Goal: Task Accomplishment & Management: Manage account settings

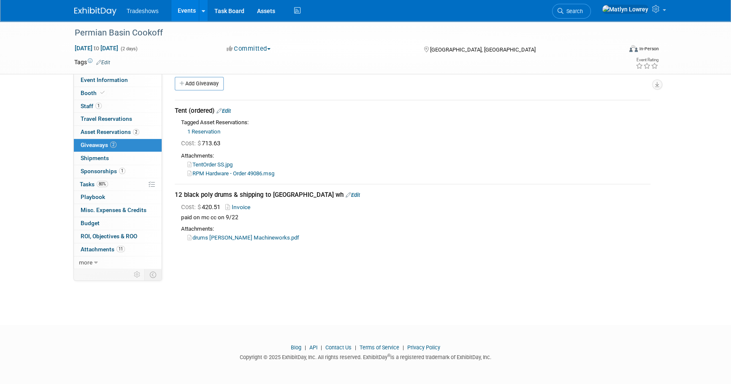
drag, startPoint x: 0, startPoint y: 0, endPoint x: 623, endPoint y: 219, distance: 660.5
click at [118, 184] on link "80% Tasks 80%" at bounding box center [118, 184] width 88 height 13
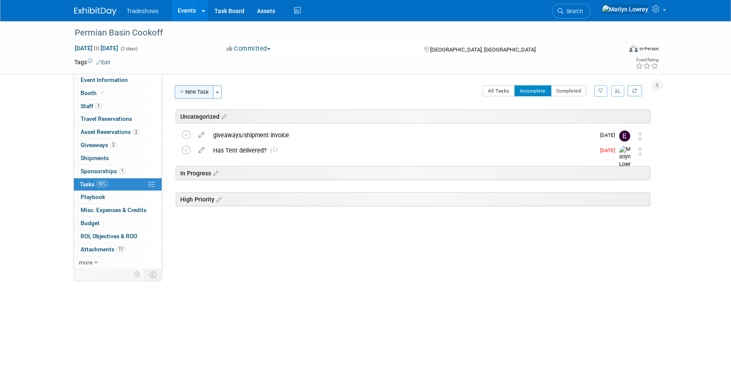
click at [198, 96] on button "New Task" at bounding box center [194, 92] width 39 height 14
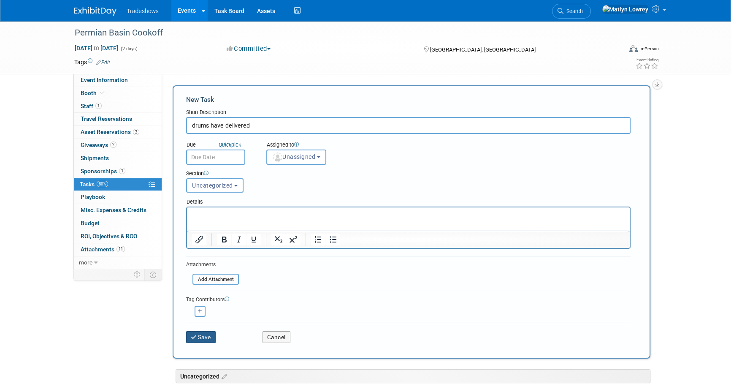
type input "drums have delivered"
click at [205, 338] on button "Save" at bounding box center [201, 337] width 30 height 12
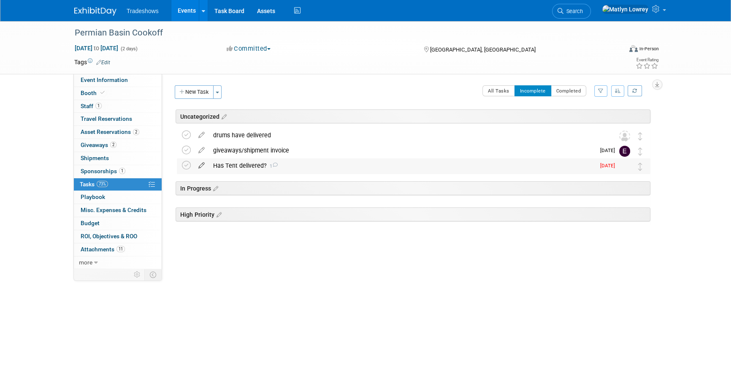
click at [201, 165] on icon at bounding box center [201, 163] width 15 height 11
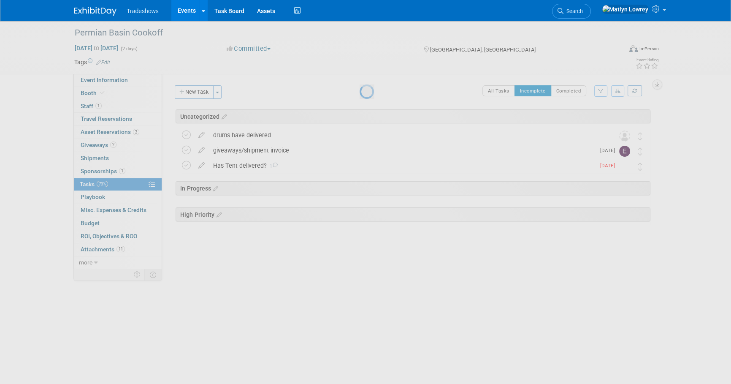
select select "8"
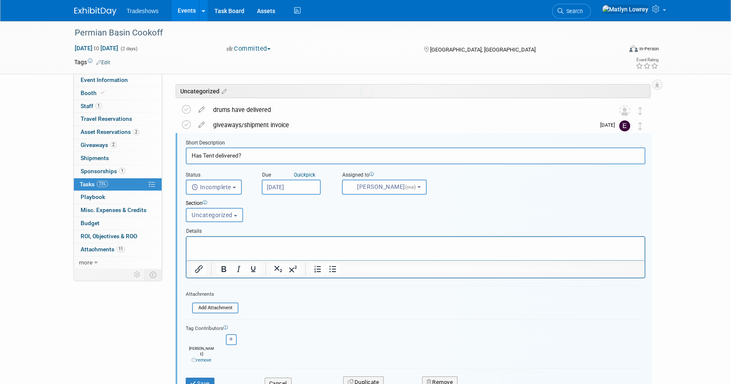
scroll to position [34, 0]
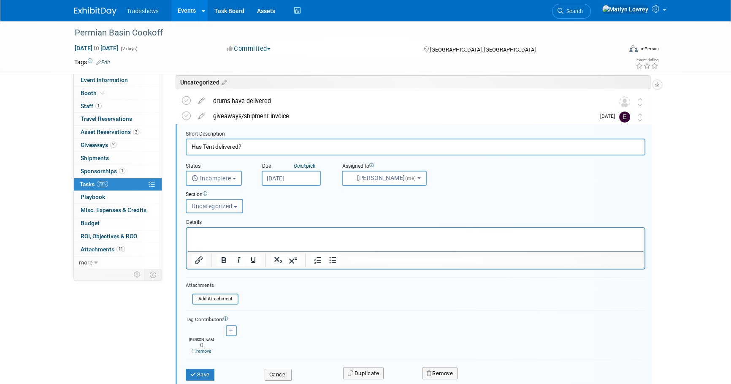
click at [272, 177] on input "Sep 22, 2025" at bounding box center [291, 178] width 59 height 15
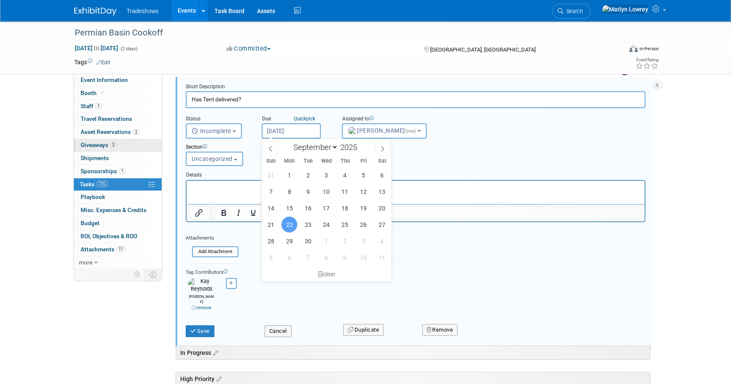
scroll to position [111, 0]
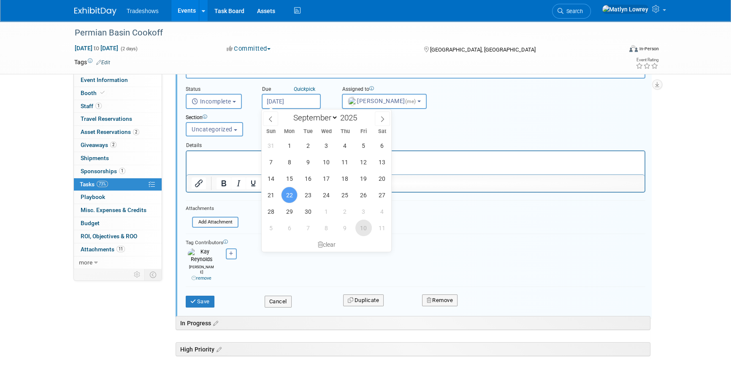
click at [362, 225] on span "10" at bounding box center [363, 227] width 16 height 16
type input "Oct 10, 2025"
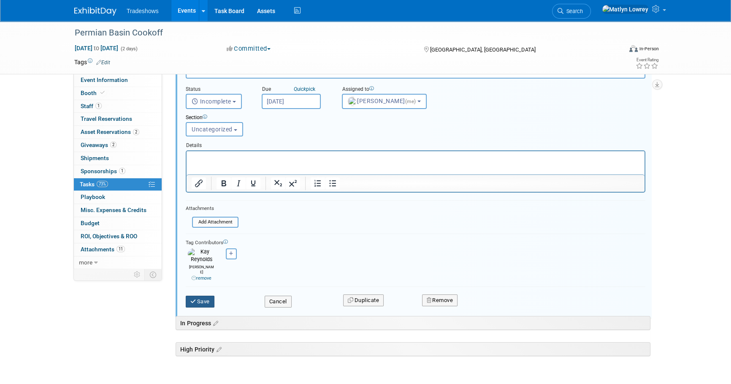
click at [203, 295] on button "Save" at bounding box center [200, 301] width 29 height 12
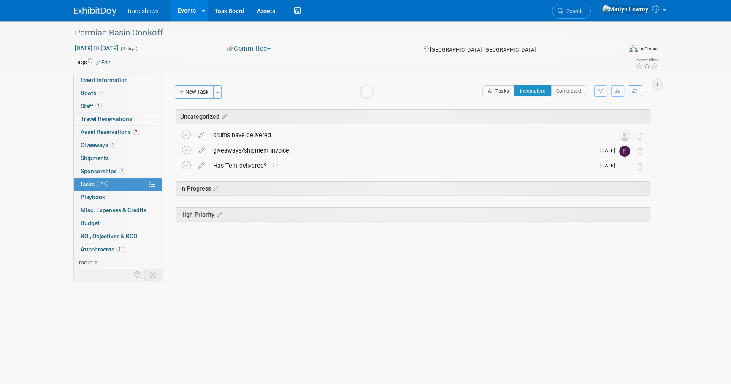
scroll to position [0, 0]
click at [190, 12] on link "Events" at bounding box center [186, 10] width 31 height 21
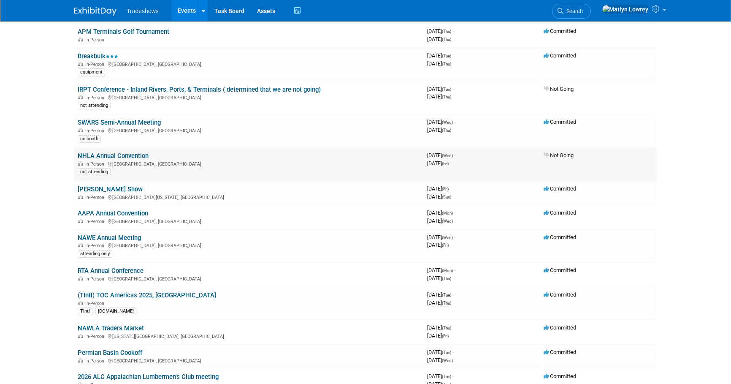
scroll to position [115, 0]
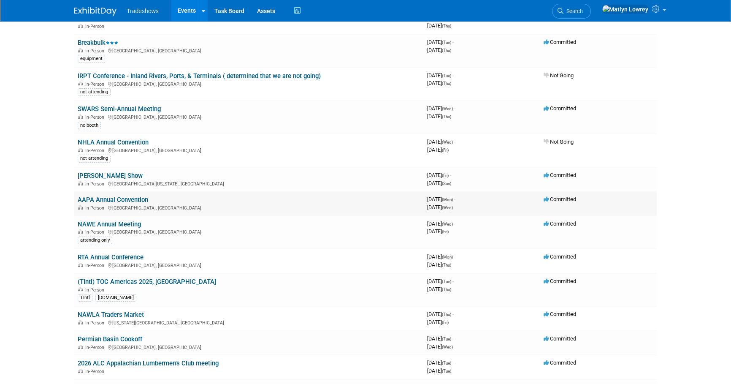
click at [104, 197] on link "AAPA Annual Convention" at bounding box center [113, 200] width 70 height 8
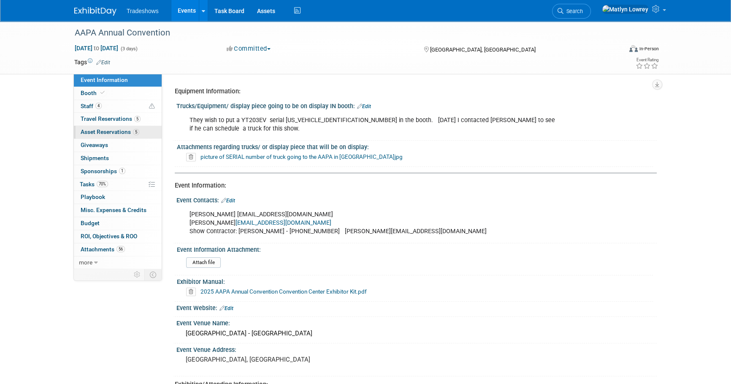
click at [95, 133] on span "Asset Reservations 5" at bounding box center [110, 131] width 59 height 7
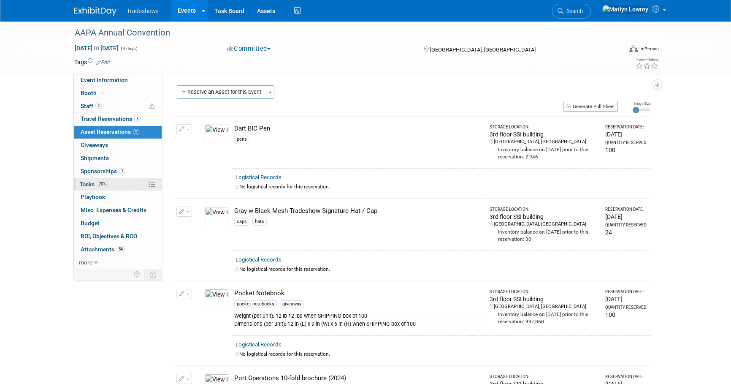
click at [90, 185] on span "Tasks 70%" at bounding box center [94, 184] width 28 height 7
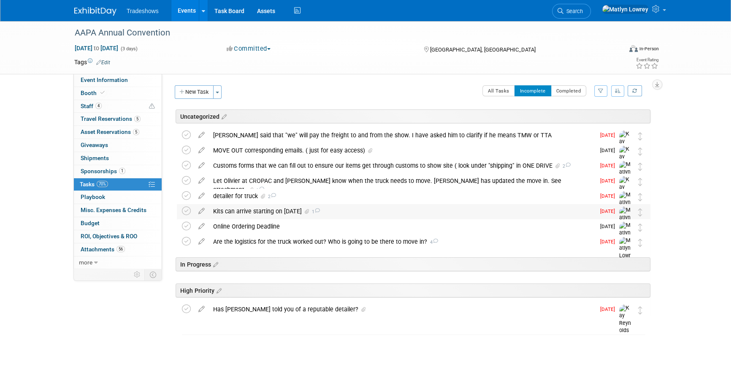
click at [255, 210] on div "Kits can arrive starting on October 4th 1" at bounding box center [402, 211] width 386 height 14
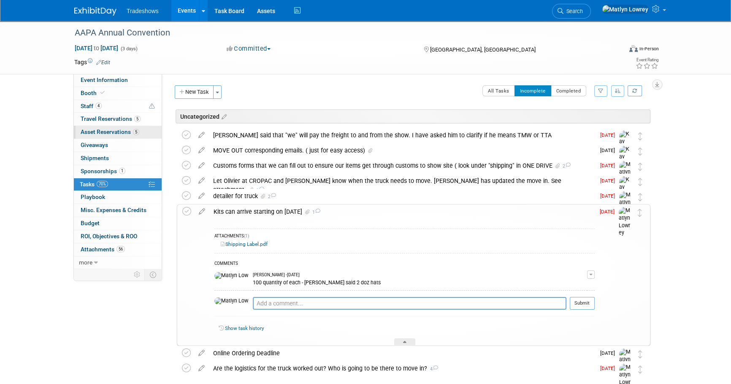
click at [92, 130] on span "Asset Reservations 5" at bounding box center [110, 131] width 59 height 7
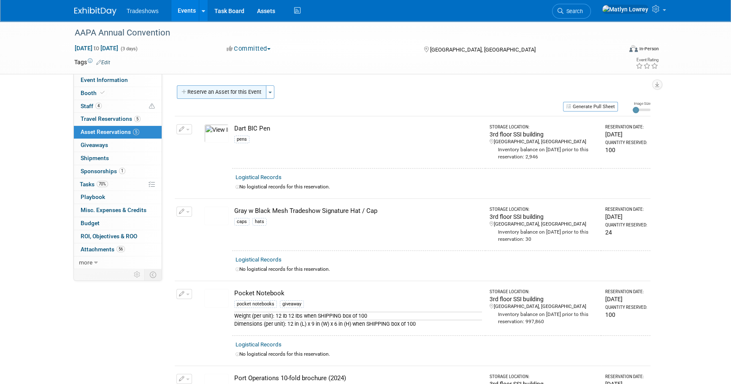
click at [227, 91] on button "Reserve an Asset for this Event" at bounding box center [221, 92] width 89 height 14
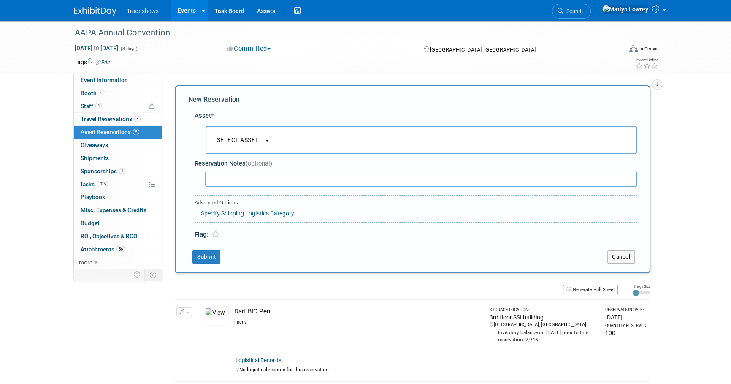
scroll to position [8, 0]
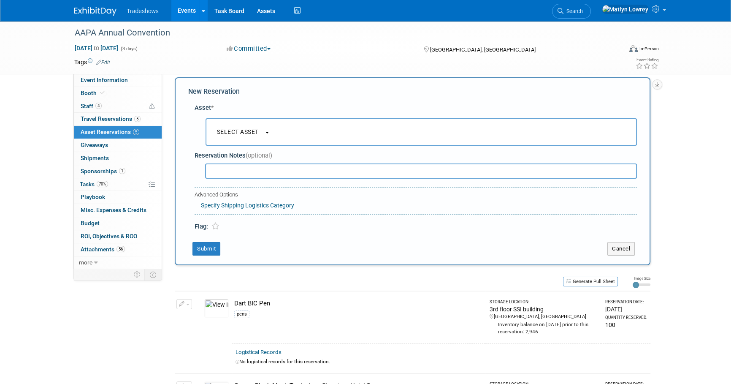
click at [228, 131] on span "-- SELECT ASSET --" at bounding box center [237, 131] width 52 height 7
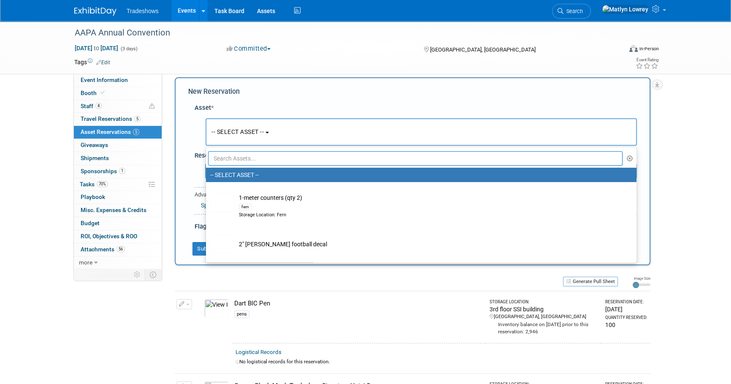
click at [243, 156] on input "text" at bounding box center [415, 158] width 414 height 14
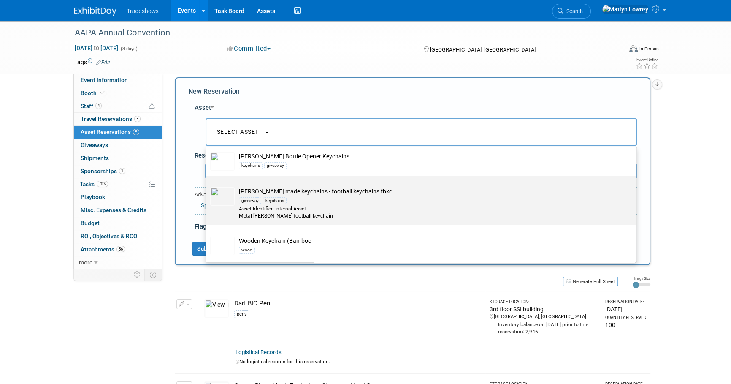
scroll to position [94, 0]
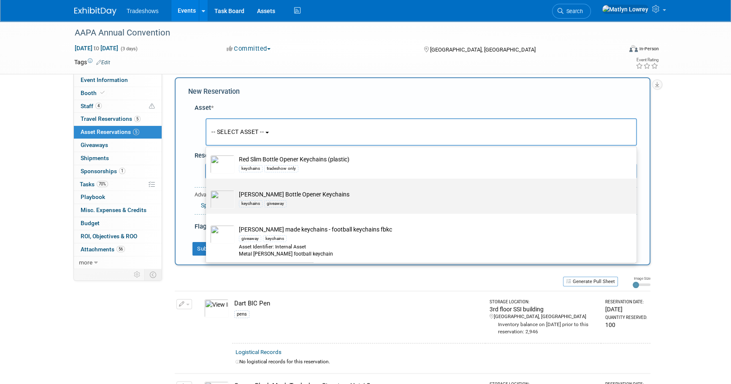
type input "keych"
click at [271, 199] on div "keychains giveaway" at bounding box center [429, 203] width 381 height 10
click at [207, 189] on input "Taylor Bottle Opener Keychains keychains giveaway" at bounding box center [204, 185] width 5 height 5
select select "10717740"
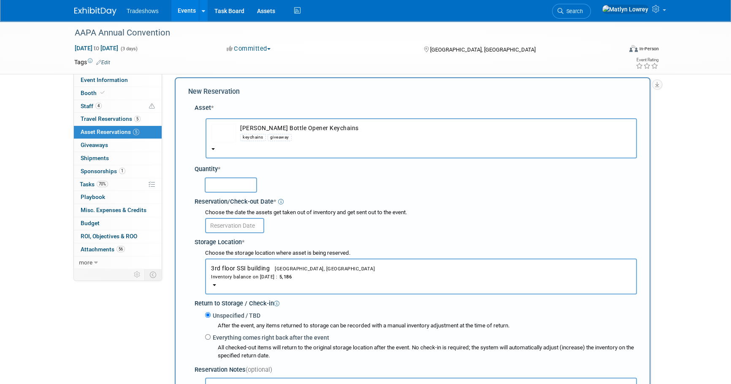
click at [216, 187] on input "text" at bounding box center [231, 184] width 52 height 15
type input "100"
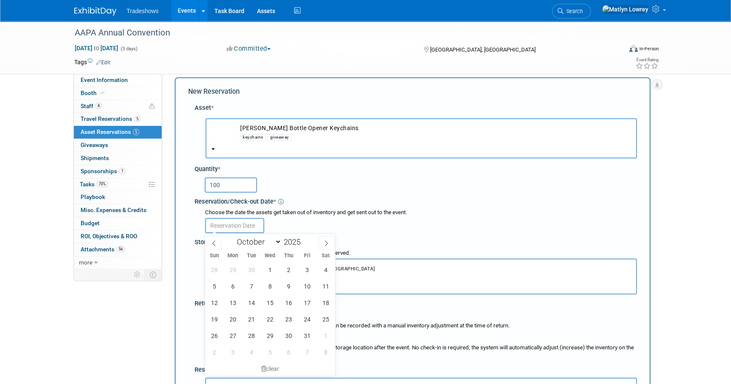
drag, startPoint x: 224, startPoint y: 224, endPoint x: 228, endPoint y: 234, distance: 11.5
click at [223, 223] on input "text" at bounding box center [234, 225] width 59 height 15
click at [276, 270] on span "1" at bounding box center [270, 269] width 16 height 16
type input "[DATE]"
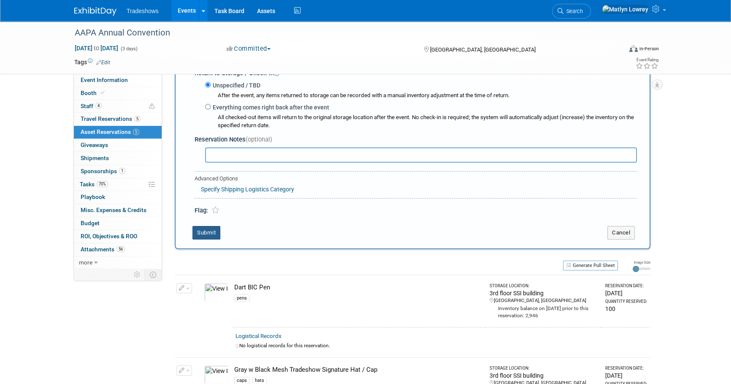
click at [200, 234] on button "Submit" at bounding box center [206, 233] width 28 height 14
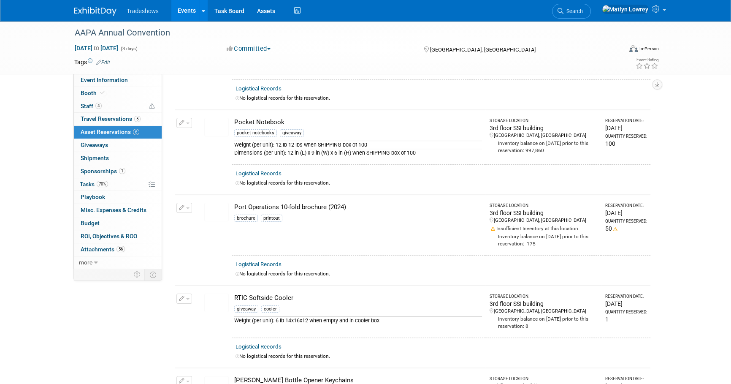
scroll to position [0, 0]
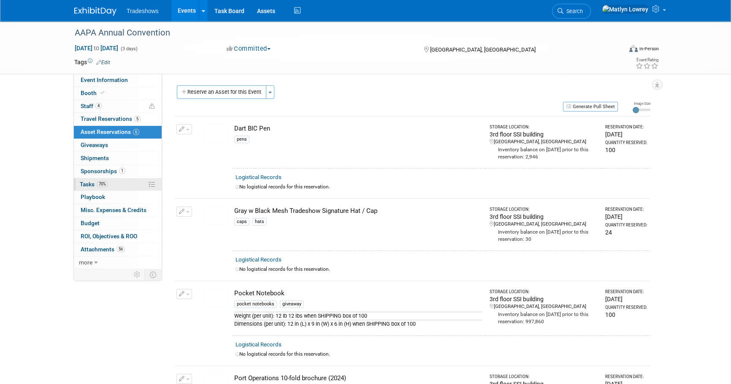
click at [94, 185] on span "Tasks 70%" at bounding box center [94, 184] width 28 height 7
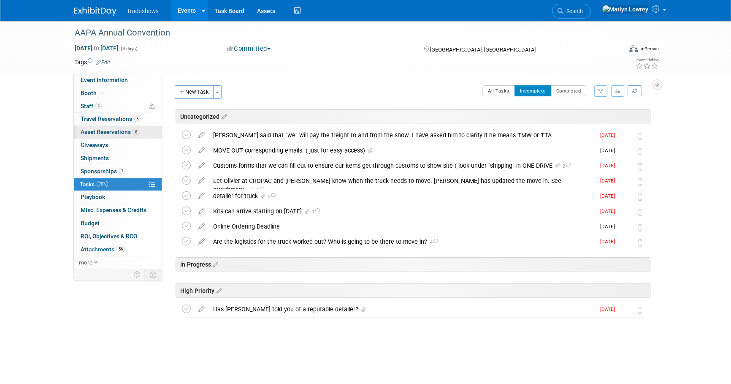
click at [106, 130] on span "Asset Reservations 6" at bounding box center [110, 131] width 59 height 7
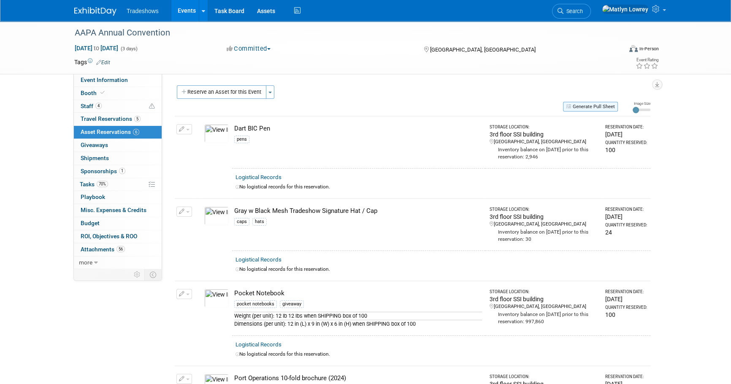
click at [595, 110] on button "Generate Pull Sheet" at bounding box center [590, 107] width 55 height 10
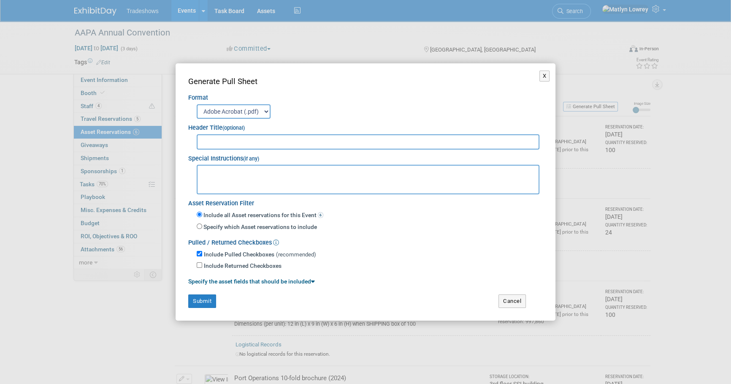
click at [204, 141] on input "text" at bounding box center [368, 141] width 343 height 15
type input "AAPA Annual Convention"
click at [198, 303] on button "Submit" at bounding box center [202, 301] width 28 height 14
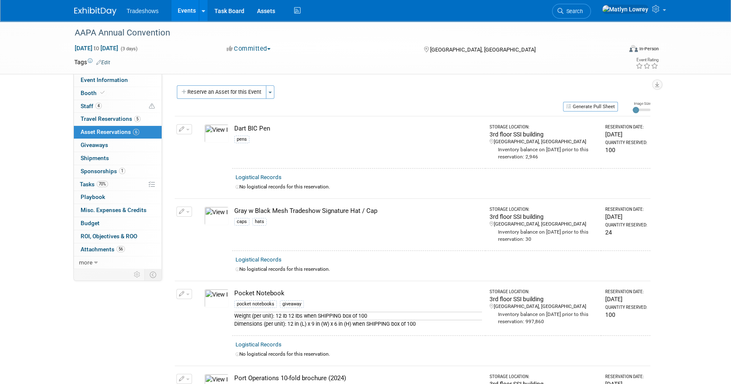
click at [178, 11] on link "Events" at bounding box center [186, 10] width 31 height 21
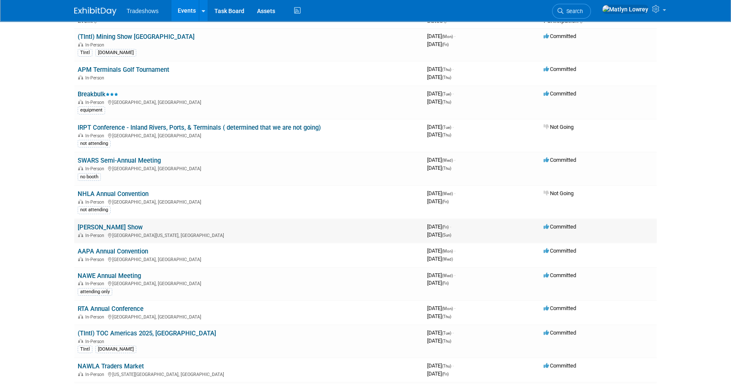
scroll to position [76, 0]
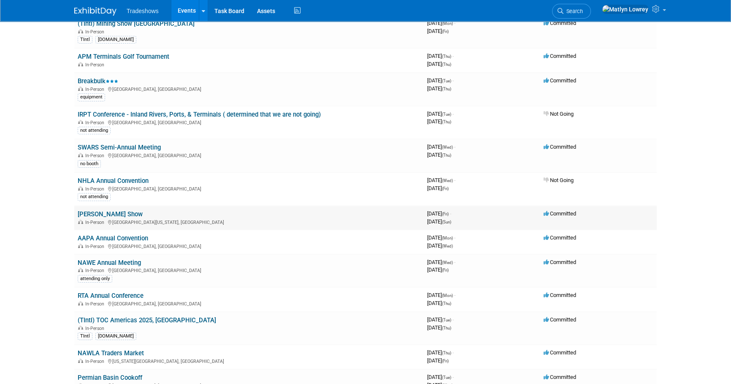
click at [115, 212] on link "Paul Bunyan Show" at bounding box center [110, 214] width 65 height 8
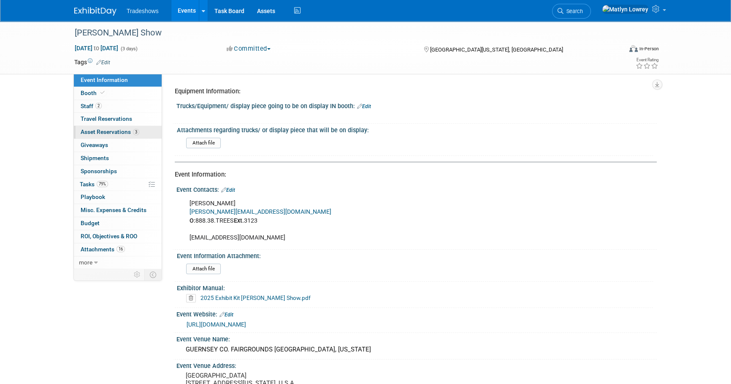
click at [93, 135] on span "Asset Reservations 3" at bounding box center [110, 131] width 59 height 7
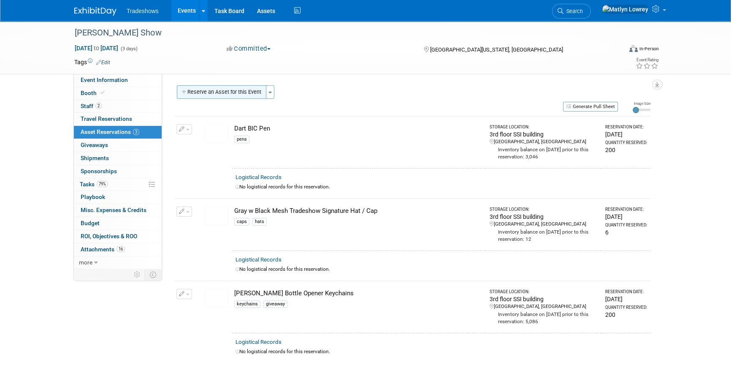
click at [228, 91] on button "Reserve an Asset for this Event" at bounding box center [221, 92] width 89 height 14
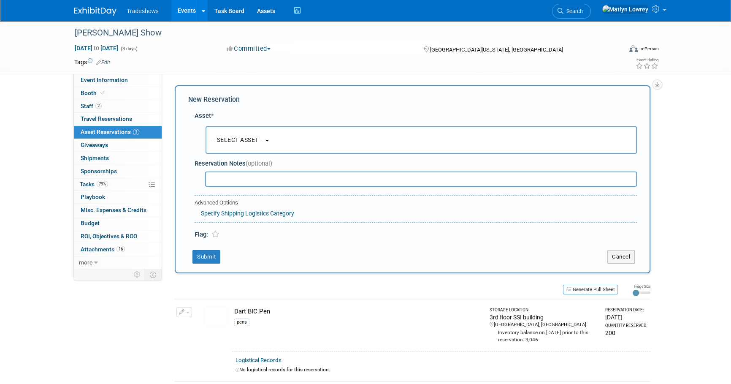
scroll to position [8, 0]
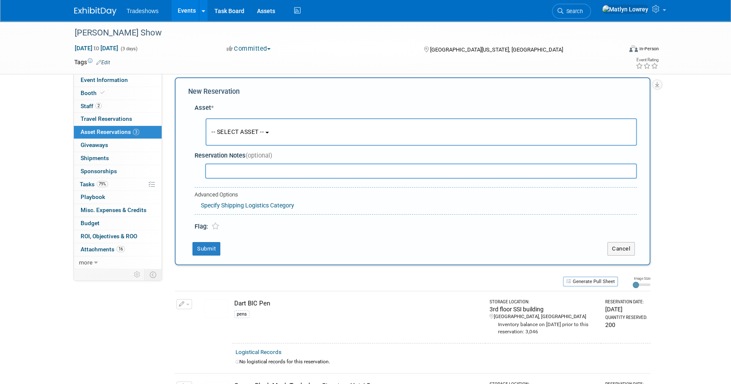
click at [234, 133] on span "-- SELECT ASSET --" at bounding box center [237, 131] width 52 height 7
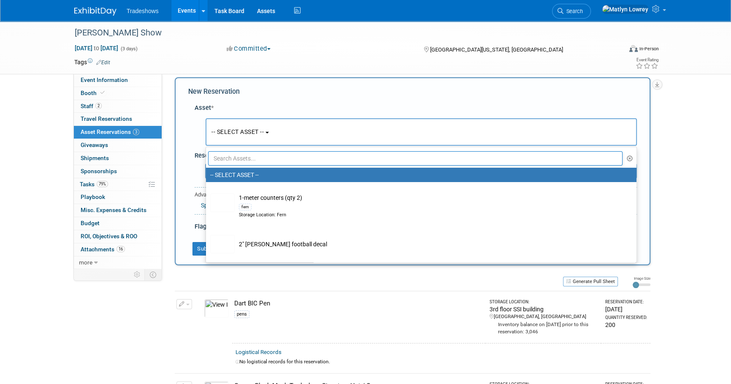
click at [243, 162] on input "text" at bounding box center [415, 158] width 414 height 14
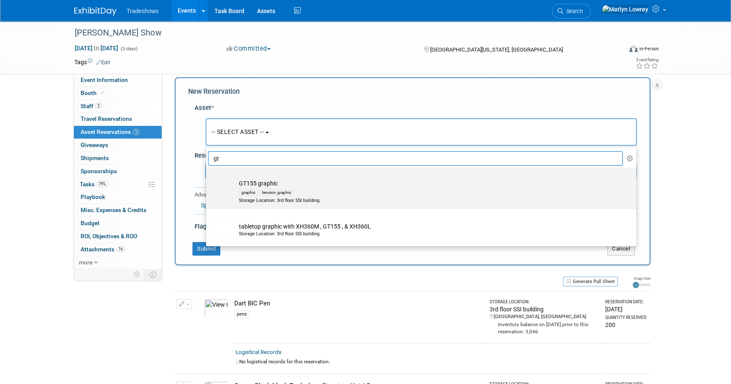
type input "gt"
click at [244, 198] on div "Storage Location: 3rd floor SSI building" at bounding box center [429, 200] width 381 height 7
click at [207, 178] on input "GT155 graphic graphic tension graphic Storage Location: 3rd floor SSI building" at bounding box center [204, 174] width 5 height 5
select select "10722276"
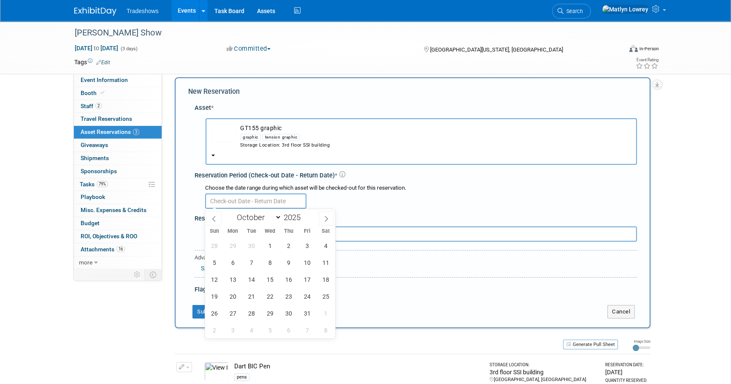
click at [225, 201] on input "text" at bounding box center [255, 200] width 101 height 15
click at [276, 247] on span "1" at bounding box center [270, 245] width 16 height 16
type input "[DATE]"
click at [276, 247] on span "1" at bounding box center [270, 245] width 16 height 16
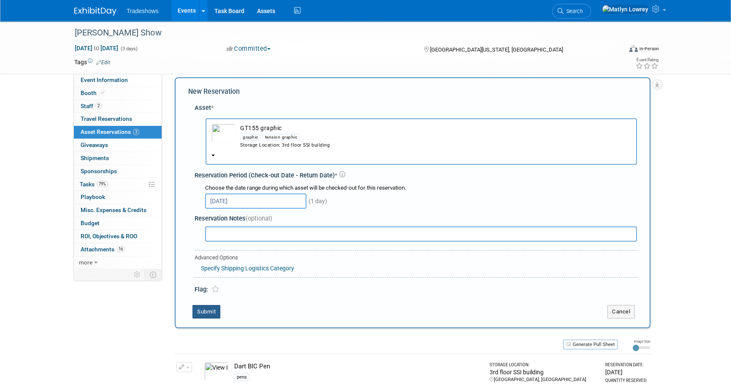
click at [219, 311] on button "Submit" at bounding box center [206, 312] width 28 height 14
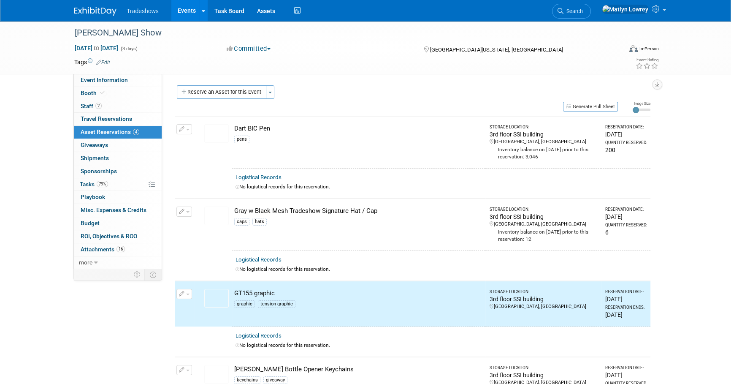
scroll to position [0, 0]
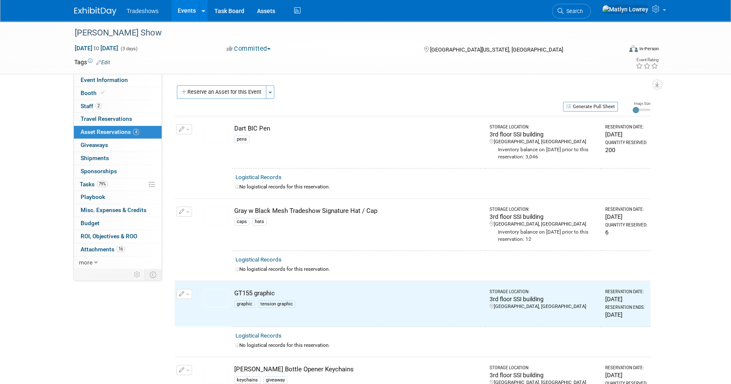
click at [228, 100] on div "Reserve an Asset for this Event Toggle Dropdown New asset reservation Copy asse…" at bounding box center [413, 93] width 476 height 16
click at [227, 99] on div "Reserve an Asset for this Event Toggle Dropdown New asset reservation Copy asse…" at bounding box center [413, 93] width 476 height 16
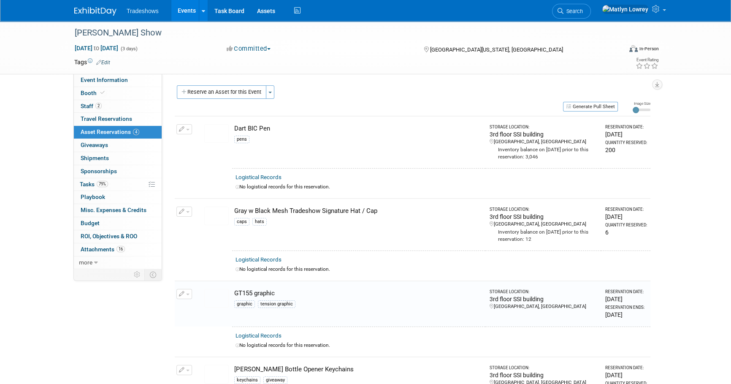
click at [226, 99] on div "Reserve an Asset for this Event Toggle Dropdown New asset reservation Copy asse…" at bounding box center [413, 93] width 476 height 16
click at [226, 97] on button "Reserve an Asset for this Event" at bounding box center [221, 92] width 89 height 14
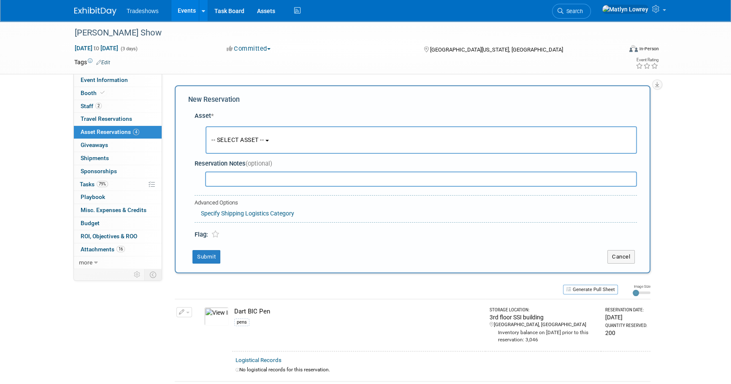
scroll to position [8, 0]
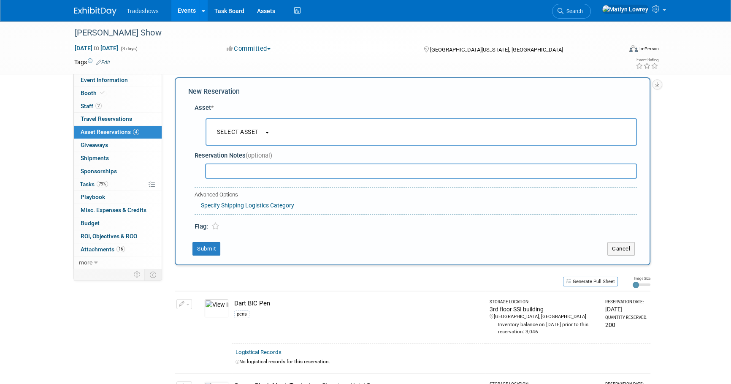
click at [226, 128] on span "-- SELECT ASSET --" at bounding box center [237, 131] width 52 height 7
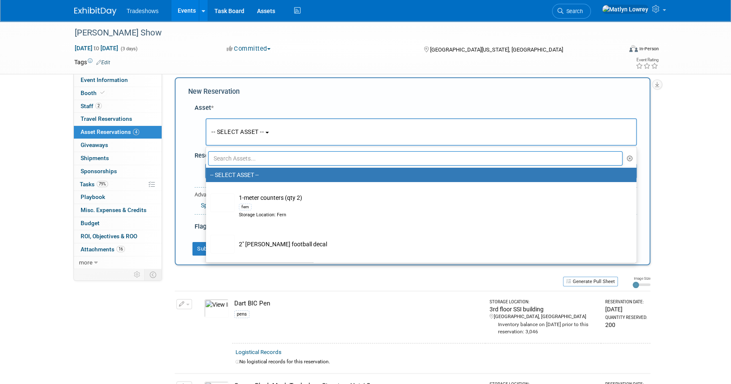
click at [236, 156] on input "text" at bounding box center [415, 158] width 414 height 14
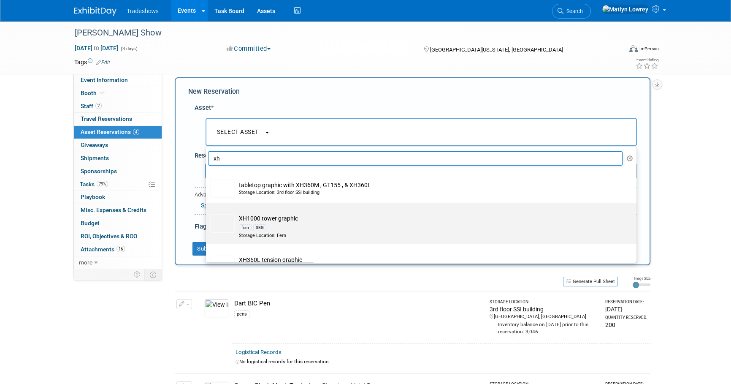
scroll to position [25, 0]
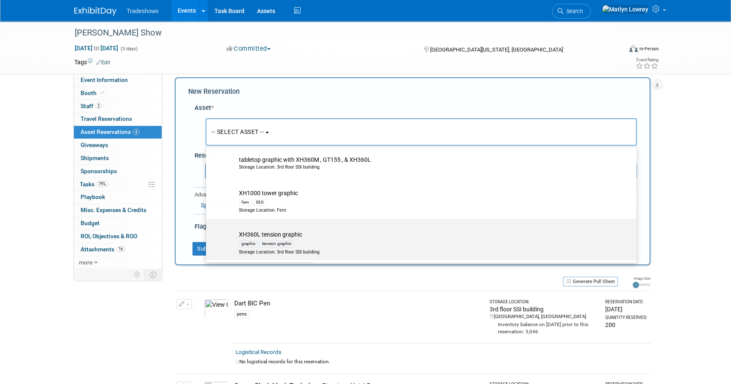
type input "xh"
click at [258, 249] on div "Storage Location: 3rd floor SSI building" at bounding box center [429, 252] width 381 height 7
click at [207, 229] on input "XH360L tension graphic graphic tension graphic Storage Location: 3rd floor SSI …" at bounding box center [204, 225] width 5 height 5
select select "10722274"
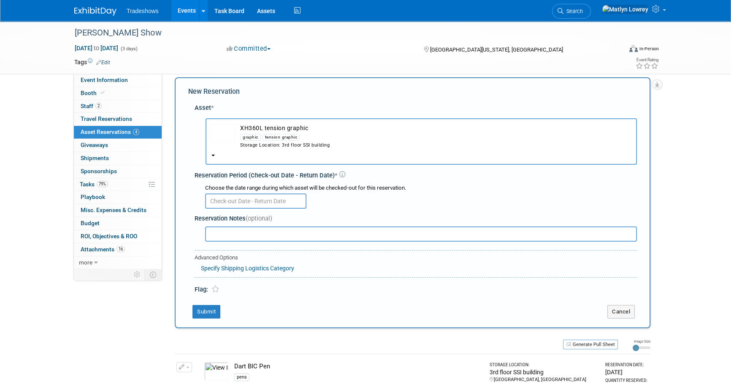
click at [230, 203] on input "text" at bounding box center [255, 200] width 101 height 15
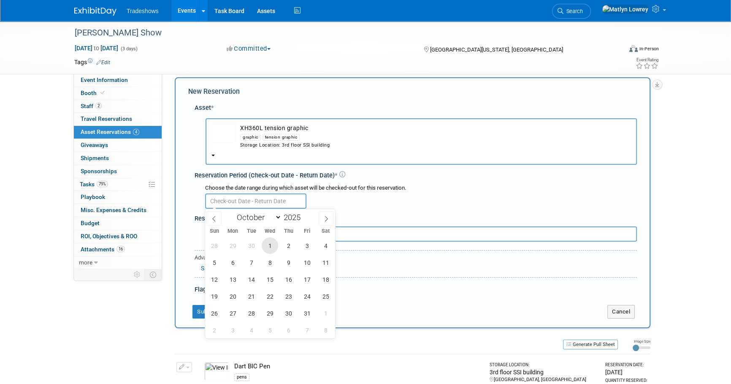
click at [266, 244] on span "1" at bounding box center [270, 245] width 16 height 16
type input "[DATE]"
click at [266, 244] on span "1" at bounding box center [270, 245] width 16 height 16
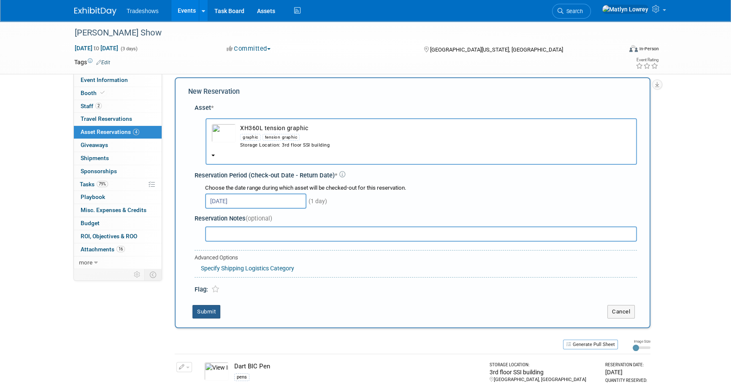
drag, startPoint x: 200, startPoint y: 311, endPoint x: 203, endPoint y: 303, distance: 8.8
click at [200, 311] on button "Submit" at bounding box center [206, 312] width 28 height 14
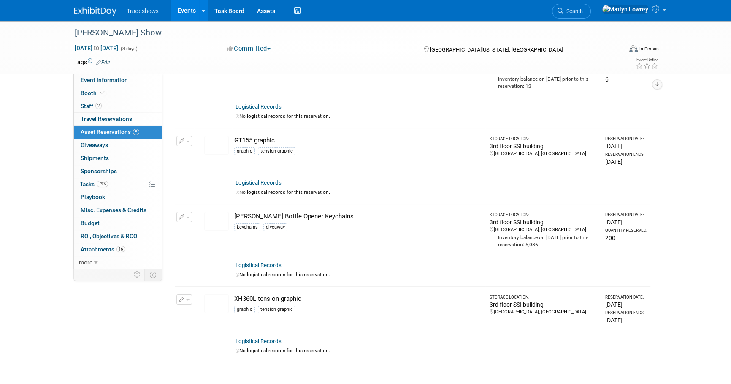
scroll to position [0, 0]
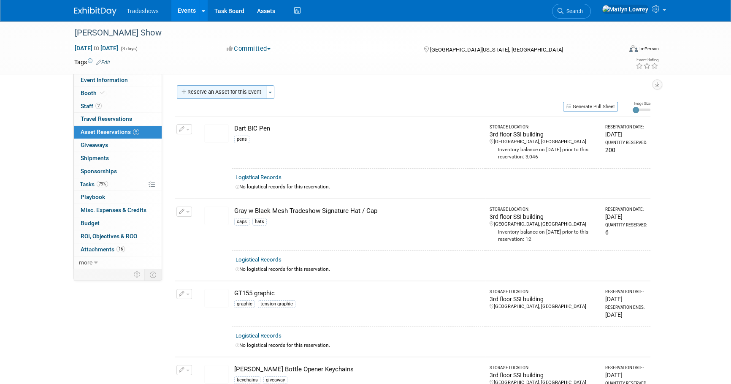
click at [223, 98] on button "Reserve an Asset for this Event" at bounding box center [221, 92] width 89 height 14
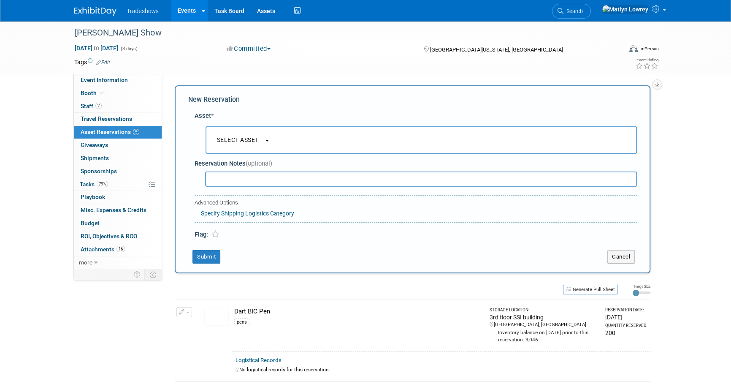
scroll to position [8, 0]
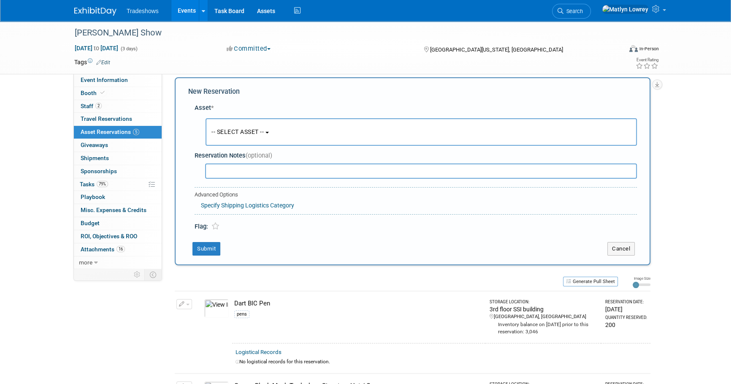
click at [228, 133] on span "-- SELECT ASSET --" at bounding box center [237, 131] width 52 height 7
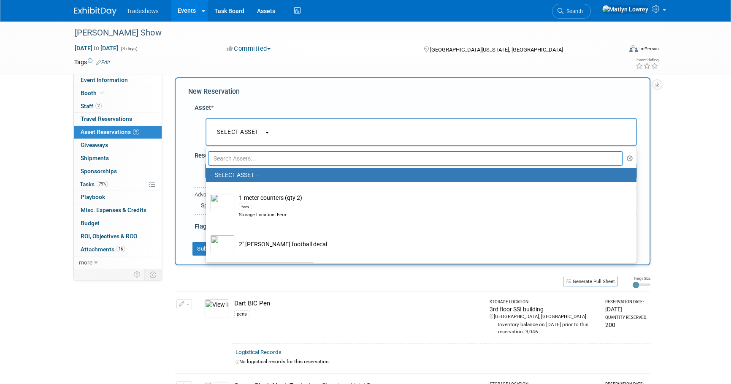
click at [228, 160] on input "text" at bounding box center [415, 158] width 414 height 14
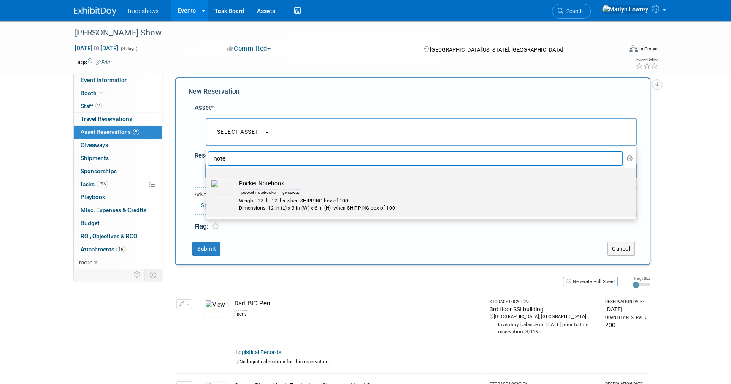
type input "note"
click at [254, 200] on div "Weight: 12 lb 12 lbs when SHIPPING box of 100" at bounding box center [429, 200] width 381 height 7
click at [207, 178] on input "Pocket Notebook pocket notebooks giveaway Weight: 12 lb 12 lbs when SHIPPING bo…" at bounding box center [204, 174] width 5 height 5
select select "10722753"
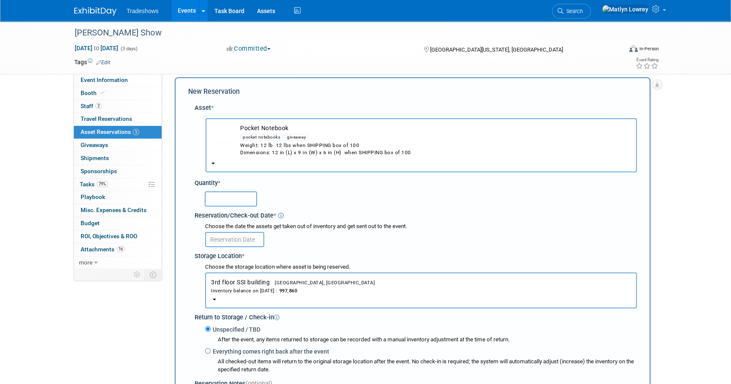
click at [235, 202] on input "text" at bounding box center [231, 198] width 52 height 15
click at [92, 190] on link "79% Tasks 79%" at bounding box center [118, 184] width 88 height 13
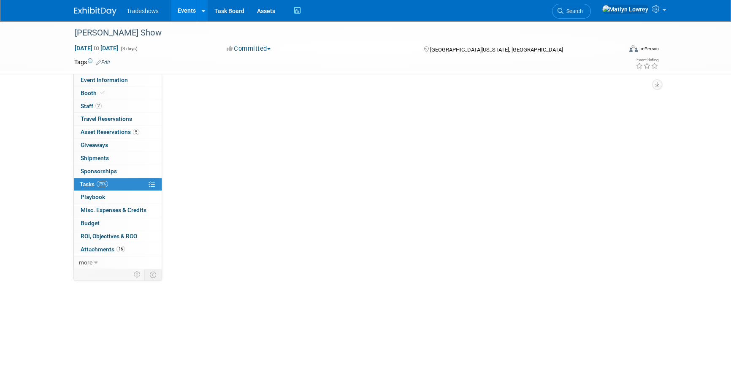
scroll to position [0, 0]
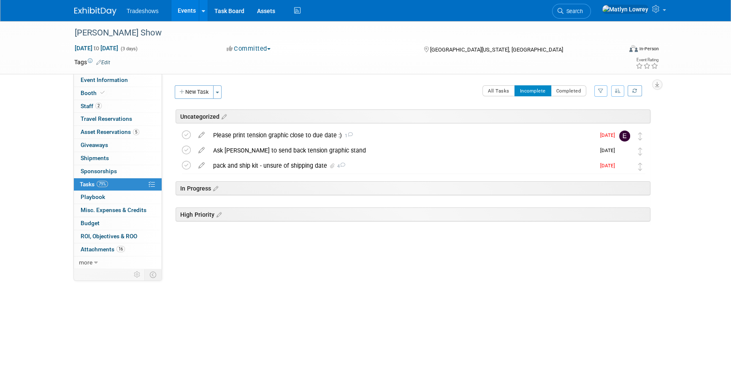
click at [188, 13] on link "Events" at bounding box center [186, 10] width 31 height 21
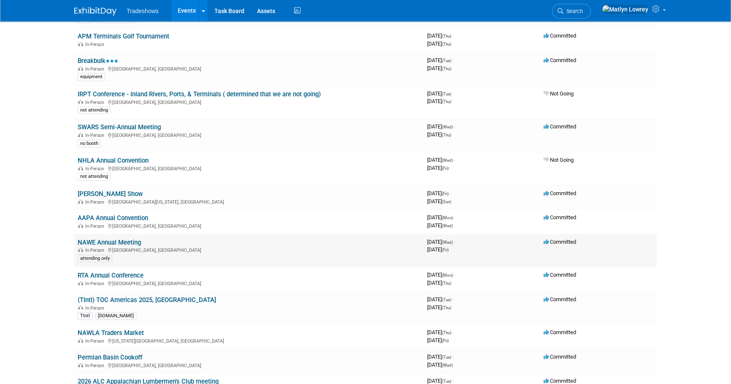
scroll to position [115, 0]
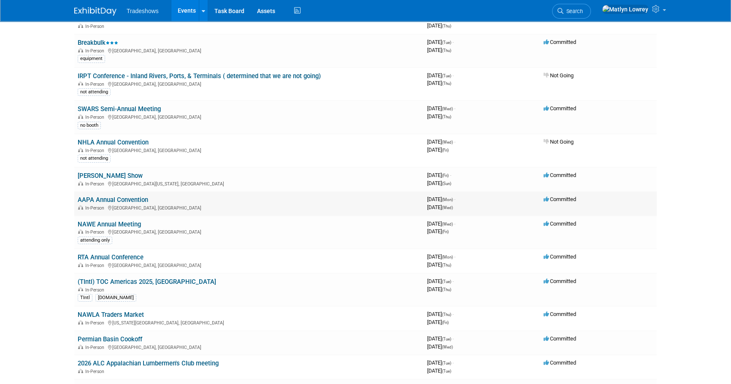
click at [109, 198] on link "AAPA Annual Convention" at bounding box center [113, 200] width 70 height 8
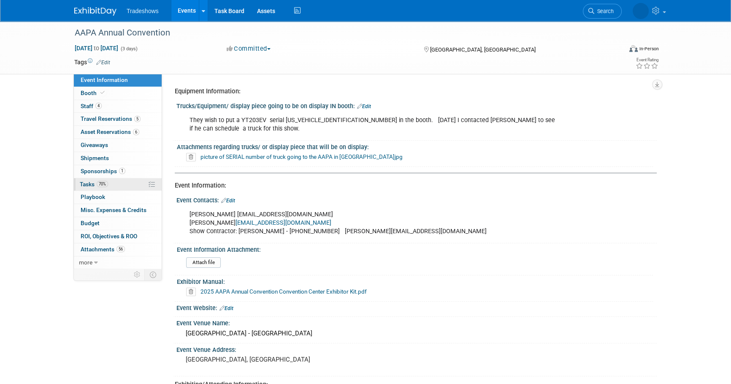
click at [106, 189] on link "70% Tasks 70%" at bounding box center [118, 184] width 88 height 13
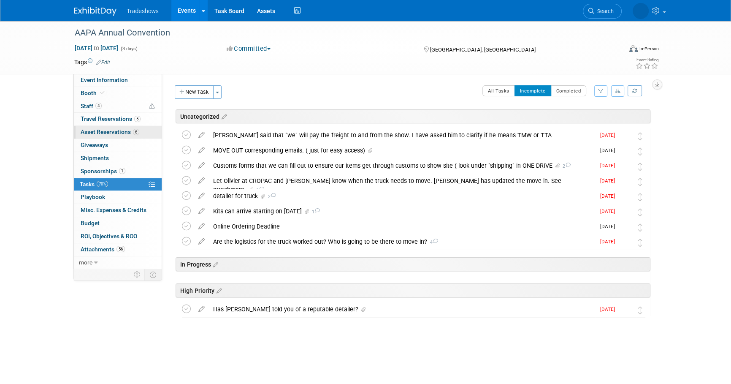
click at [86, 131] on span "Asset Reservations 6" at bounding box center [110, 131] width 59 height 7
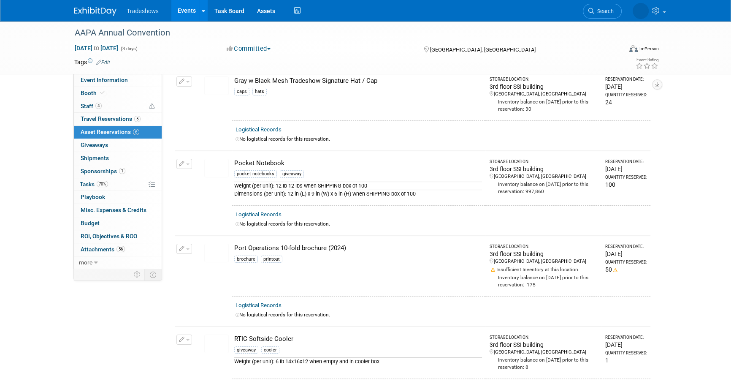
scroll to position [133, 0]
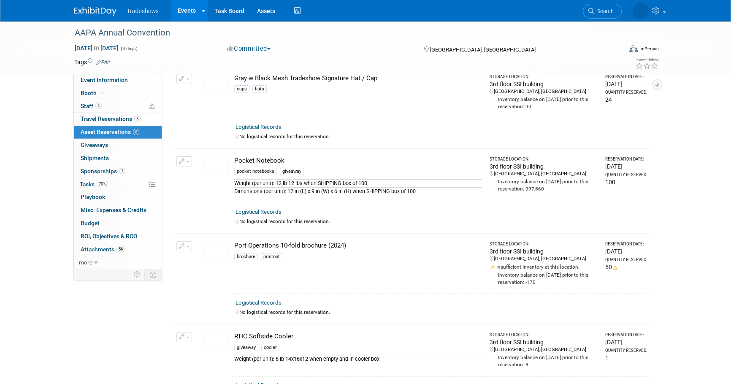
click at [182, 162] on icon "button" at bounding box center [182, 161] width 6 height 5
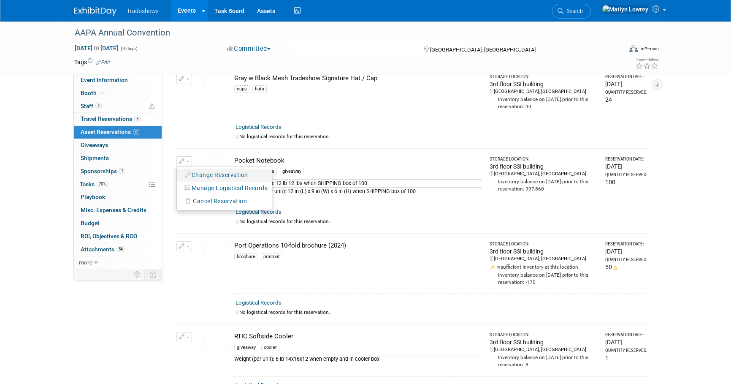
click at [187, 173] on icon "button" at bounding box center [188, 175] width 7 height 6
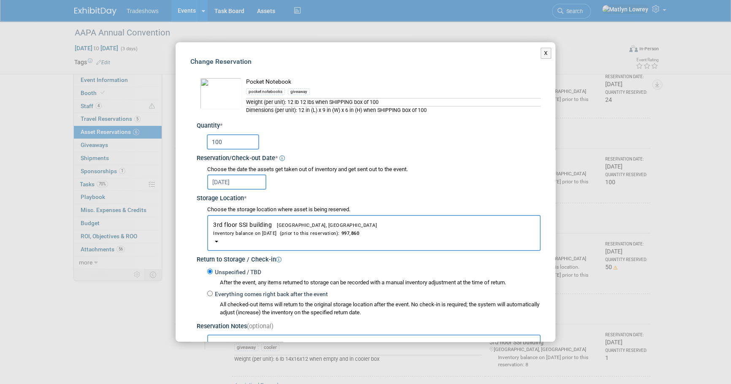
click at [243, 141] on input "100" at bounding box center [233, 141] width 52 height 15
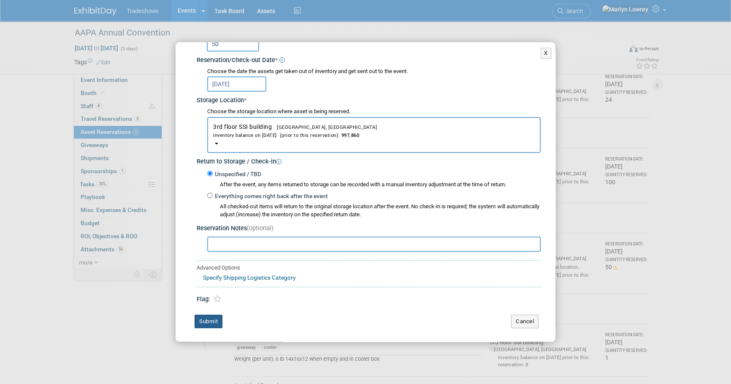
type input "50"
click at [208, 324] on button "Submit" at bounding box center [209, 321] width 28 height 14
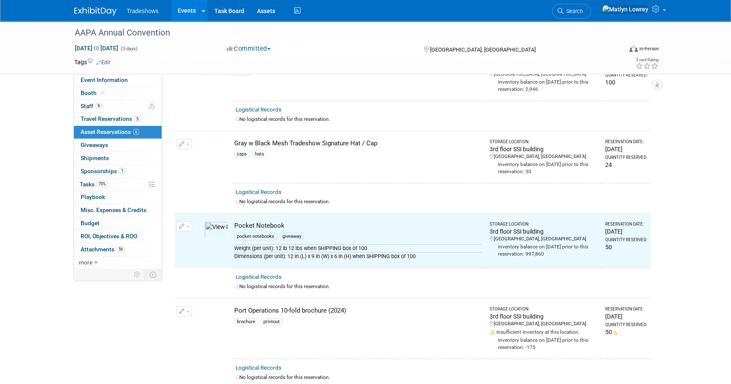
scroll to position [0, 0]
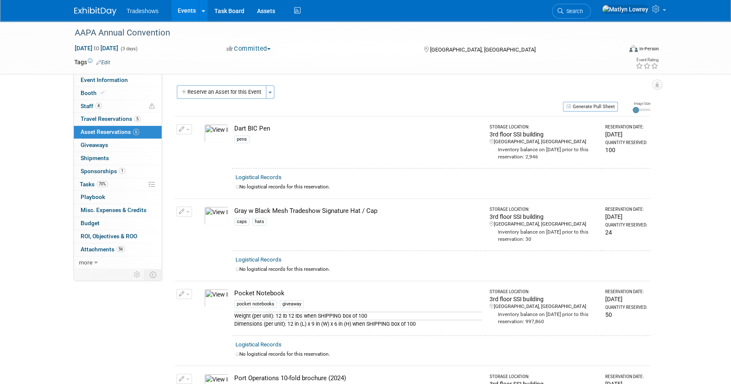
click at [188, 9] on link "Events" at bounding box center [186, 10] width 31 height 21
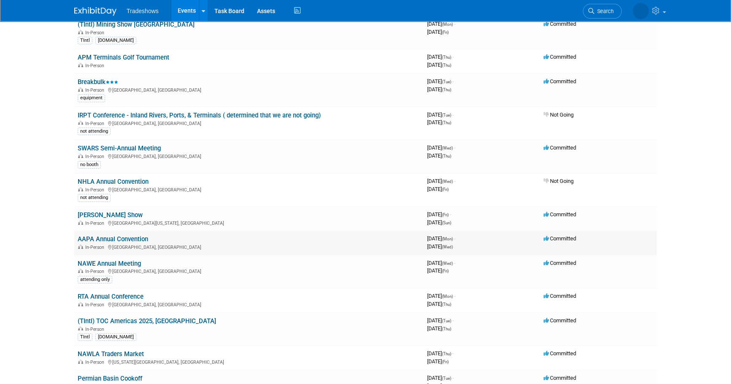
scroll to position [76, 0]
click at [111, 211] on link "[PERSON_NAME] Show" at bounding box center [110, 214] width 65 height 8
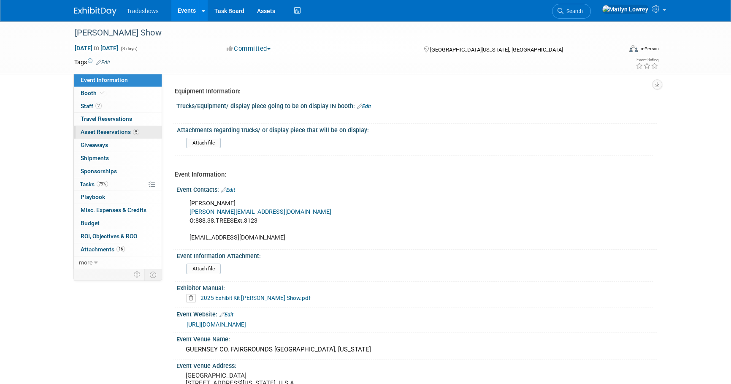
click at [111, 133] on span "Asset Reservations 5" at bounding box center [110, 131] width 59 height 7
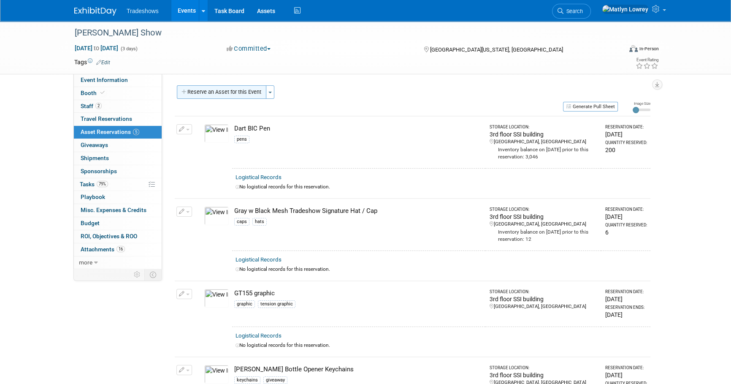
click at [214, 95] on button "Reserve an Asset for this Event" at bounding box center [221, 92] width 89 height 14
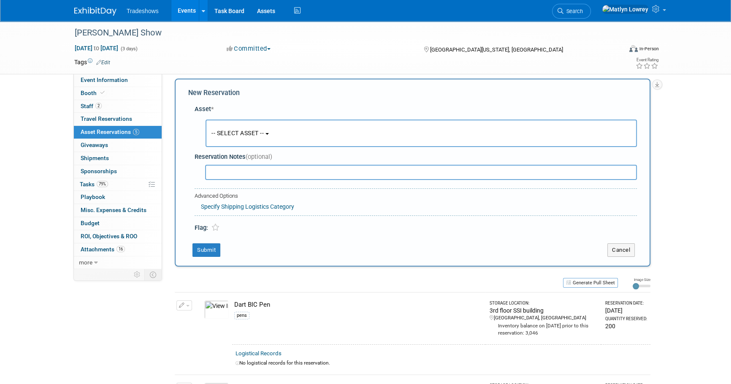
scroll to position [8, 0]
click at [225, 125] on button "-- SELECT ASSET --" at bounding box center [421, 131] width 431 height 27
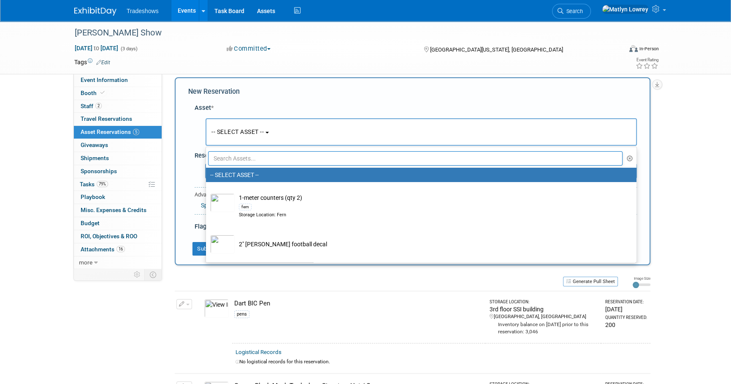
click at [229, 162] on input "text" at bounding box center [415, 158] width 414 height 14
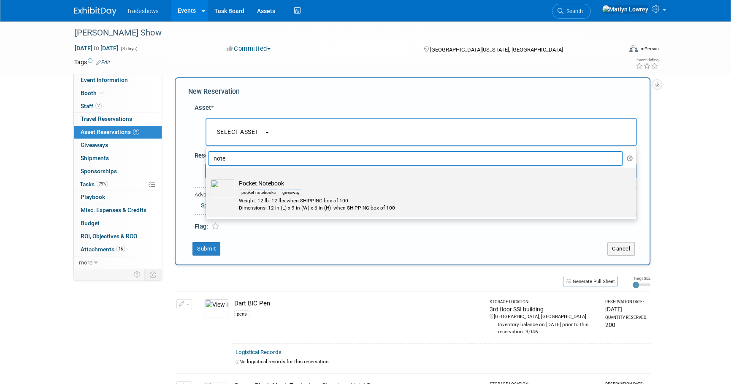
type input "note"
drag, startPoint x: 258, startPoint y: 191, endPoint x: 253, endPoint y: 186, distance: 7.2
click at [258, 191] on div "pocket notebooks" at bounding box center [258, 192] width 39 height 7
click at [207, 178] on input "Pocket Notebook pocket notebooks giveaway Weight: 12 lb 12 lbs when SHIPPING bo…" at bounding box center [204, 174] width 5 height 5
select select "10722753"
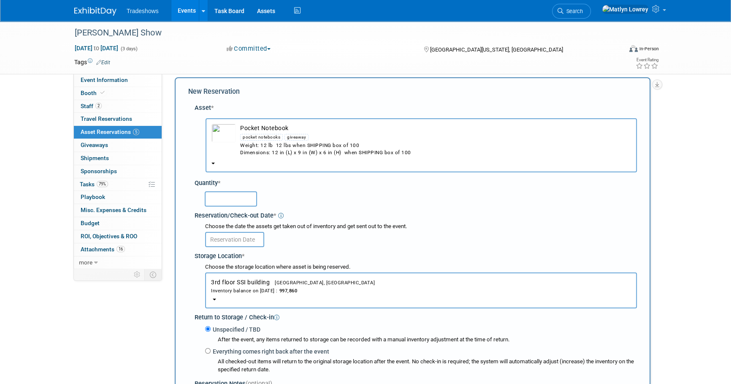
click at [229, 200] on input "text" at bounding box center [231, 198] width 52 height 15
type input "50"
click at [219, 240] on input "text" at bounding box center [234, 239] width 59 height 15
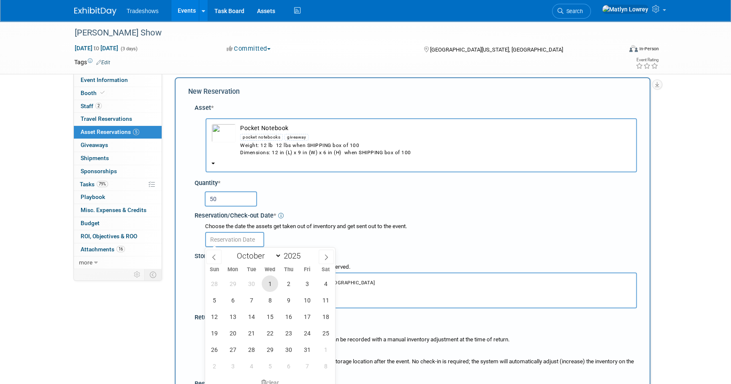
click at [274, 283] on span "1" at bounding box center [270, 283] width 16 height 16
type input "[DATE]"
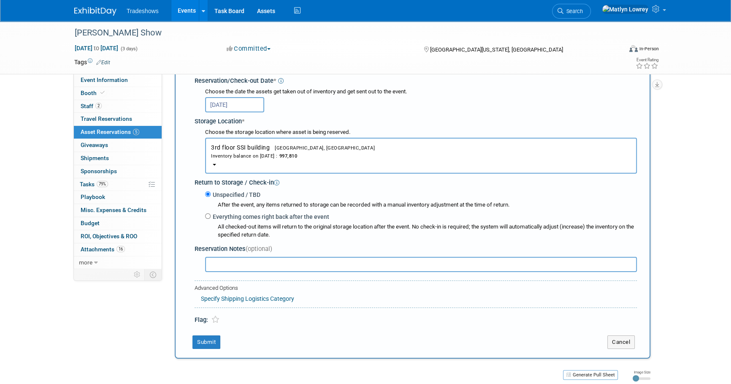
scroll to position [200, 0]
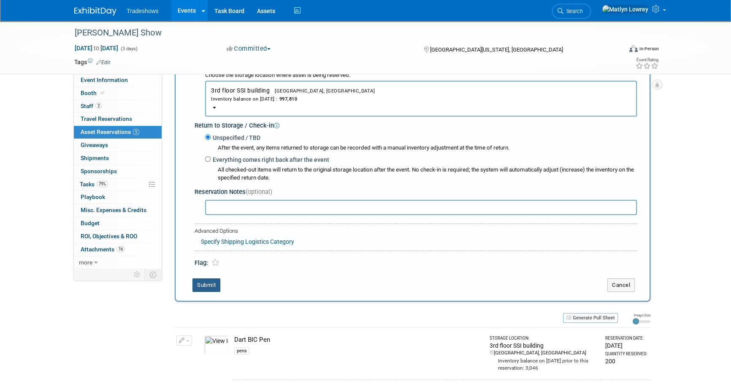
click at [201, 279] on button "Submit" at bounding box center [206, 285] width 28 height 14
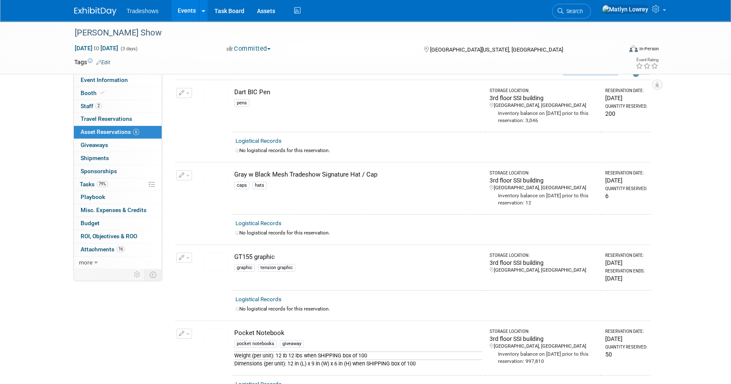
scroll to position [0, 0]
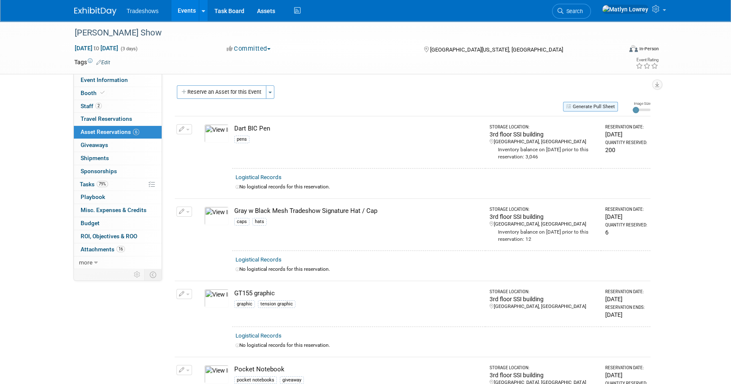
click at [584, 104] on button "Generate Pull Sheet" at bounding box center [590, 107] width 55 height 10
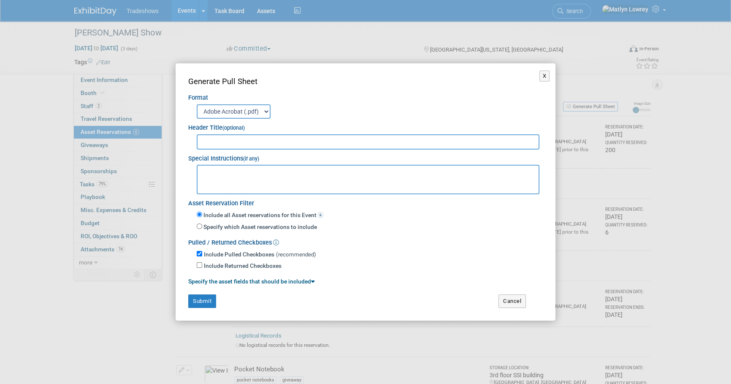
click at [267, 135] on input "text" at bounding box center [368, 141] width 343 height 15
type input "P"
click at [546, 74] on button "X" at bounding box center [544, 75] width 11 height 11
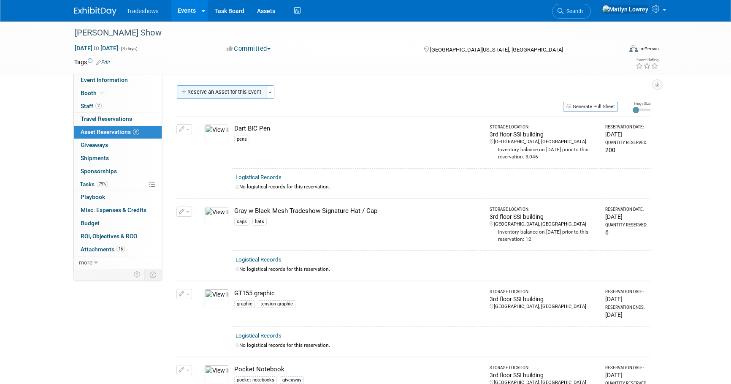
click at [224, 92] on button "Reserve an Asset for this Event" at bounding box center [221, 92] width 89 height 14
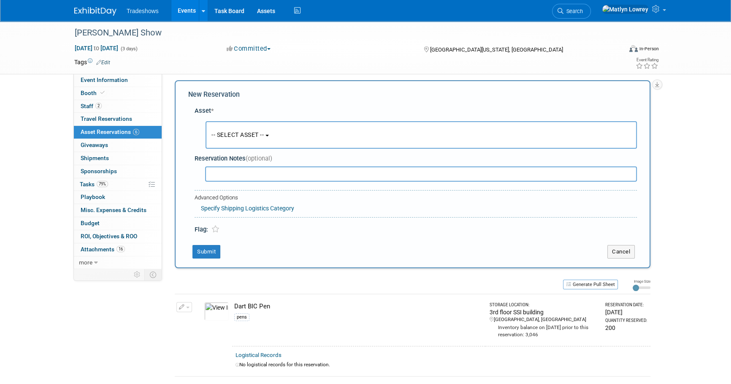
scroll to position [8, 0]
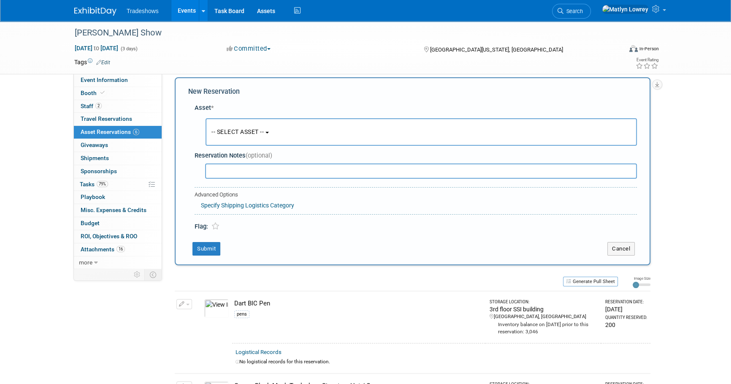
click at [248, 138] on button "-- SELECT ASSET --" at bounding box center [421, 131] width 431 height 27
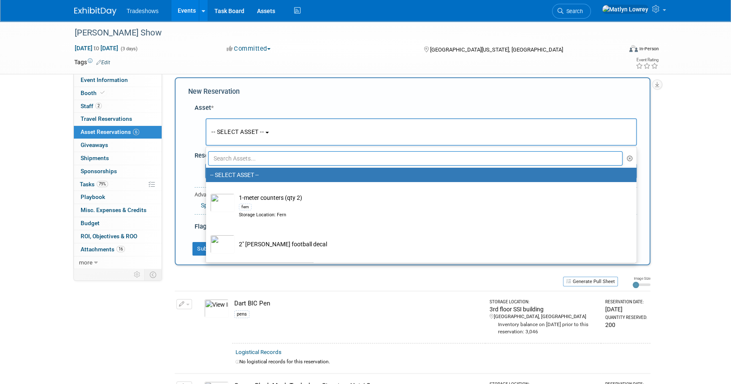
click at [241, 156] on input "text" at bounding box center [415, 158] width 414 height 14
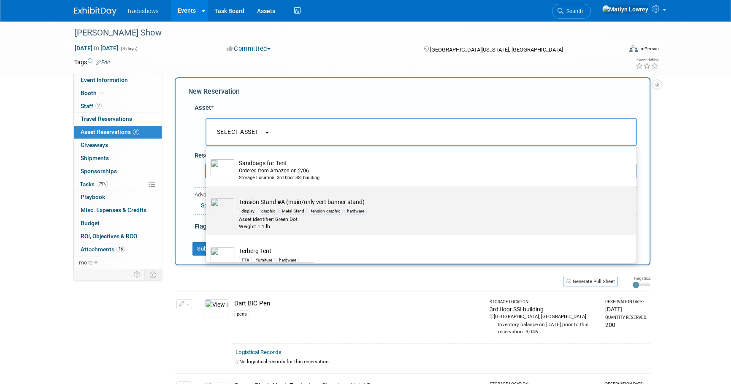
scroll to position [345, 0]
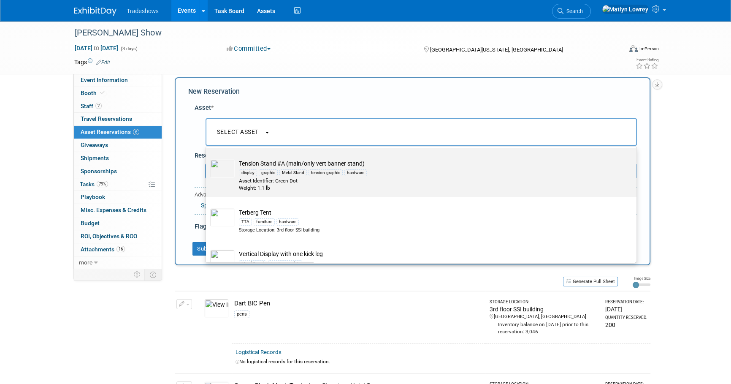
type input "ten"
click at [277, 173] on div "graphic" at bounding box center [268, 172] width 19 height 7
click at [207, 158] on input "Tension Stand #A (main/only vert banner stand) display graphic Metal Stand tens…" at bounding box center [204, 154] width 5 height 5
select select "10721757"
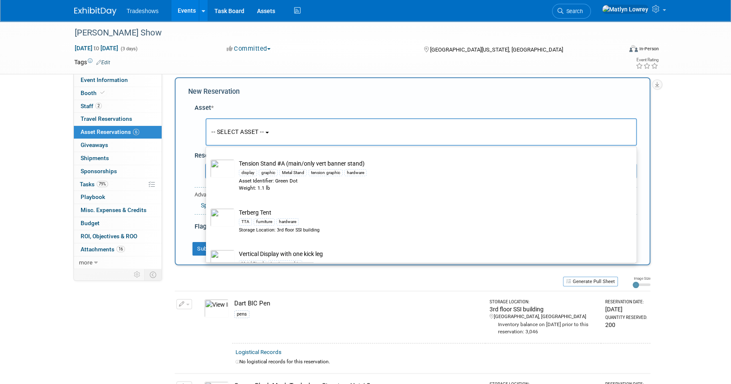
select select "9"
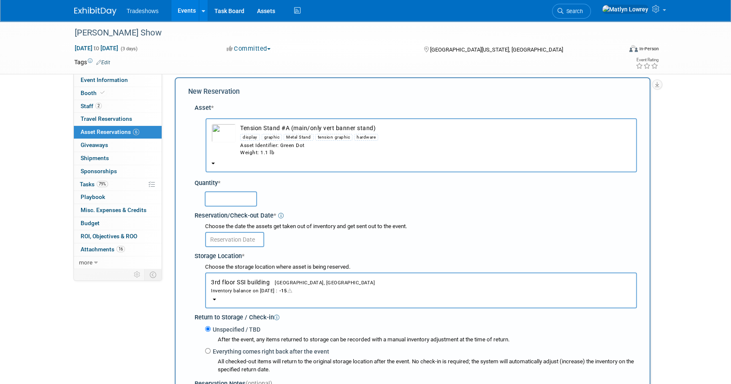
click at [230, 194] on input "text" at bounding box center [231, 198] width 52 height 15
type input "2"
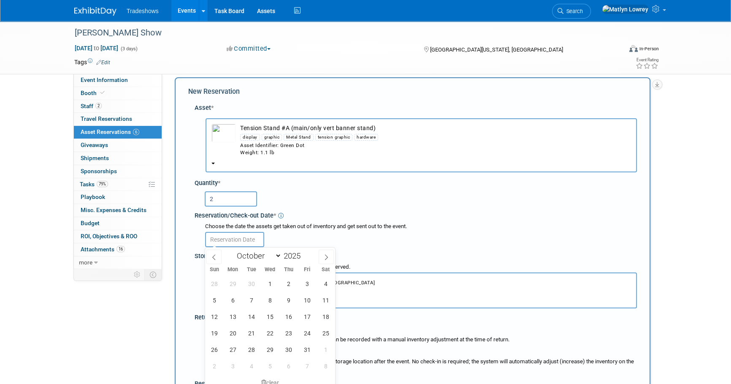
click at [219, 241] on input "text" at bounding box center [234, 239] width 59 height 15
click at [270, 281] on span "1" at bounding box center [270, 283] width 16 height 16
type input "[DATE]"
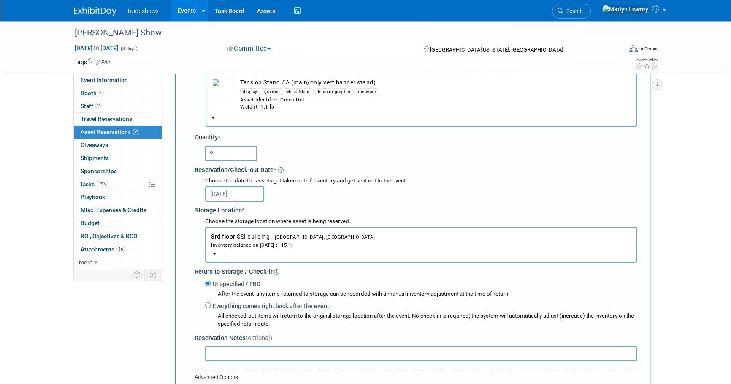
scroll to position [123, 0]
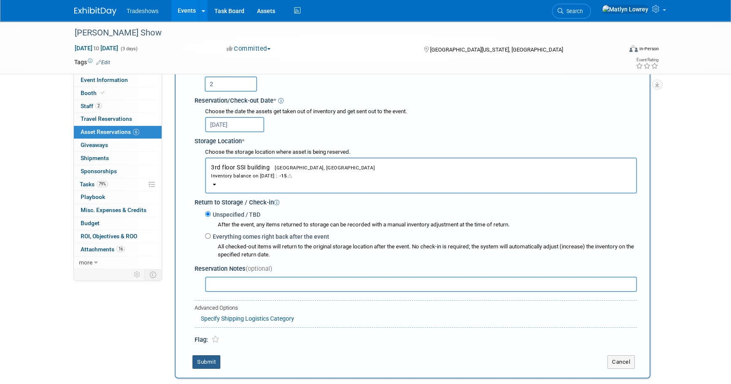
click at [198, 364] on button "Submit" at bounding box center [206, 362] width 28 height 14
click at [0, 0] on div at bounding box center [0, 0] width 0 height 0
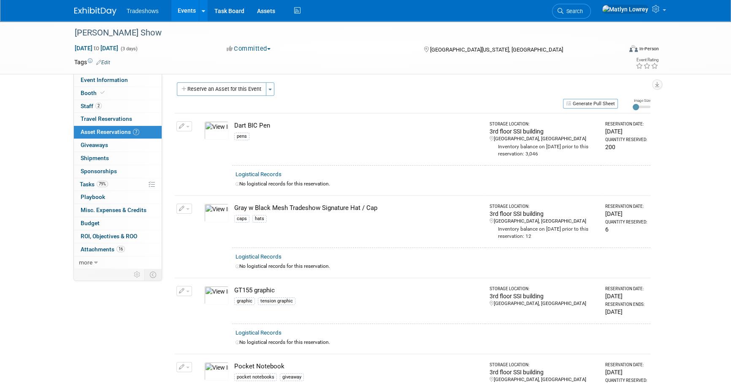
scroll to position [0, 0]
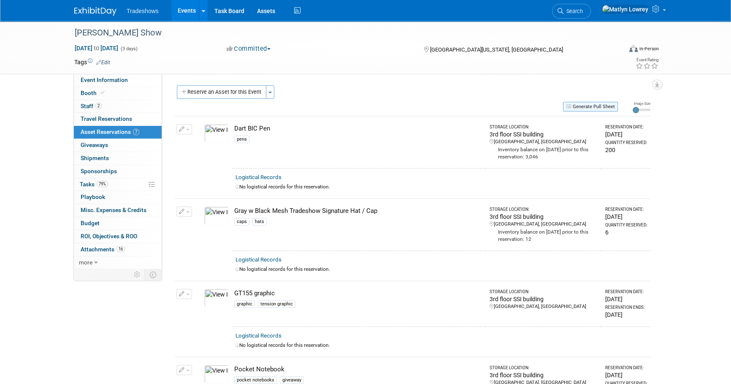
click at [595, 107] on button "Generate Pull Sheet" at bounding box center [590, 107] width 55 height 10
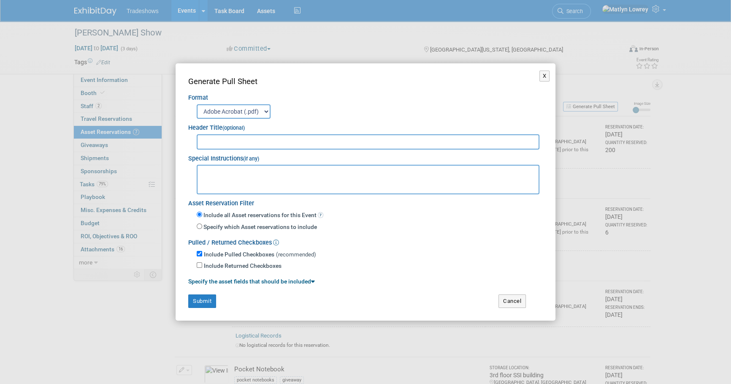
click at [214, 144] on input "text" at bounding box center [368, 141] width 343 height 15
type input "[PERSON_NAME]"
click at [527, 79] on div "Generate Pull Sheet" at bounding box center [365, 81] width 355 height 11
click at [547, 73] on button "X" at bounding box center [544, 75] width 11 height 11
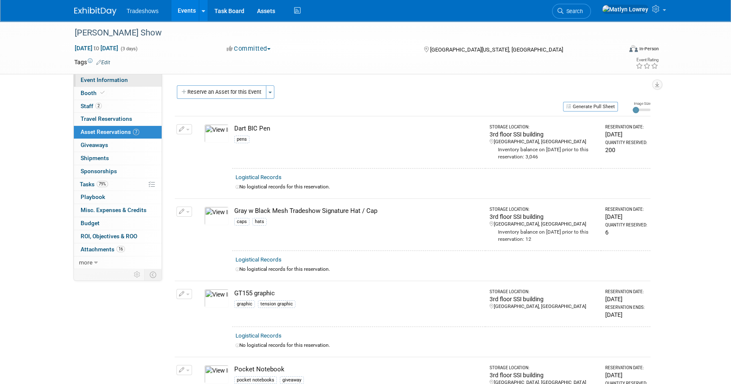
click at [95, 86] on link "Event Information" at bounding box center [118, 80] width 88 height 13
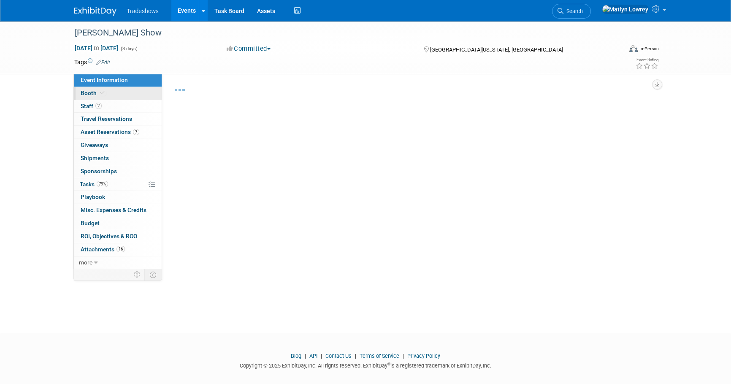
click at [105, 96] on link "Booth" at bounding box center [118, 93] width 88 height 13
select select "Certificate of insurance sent"
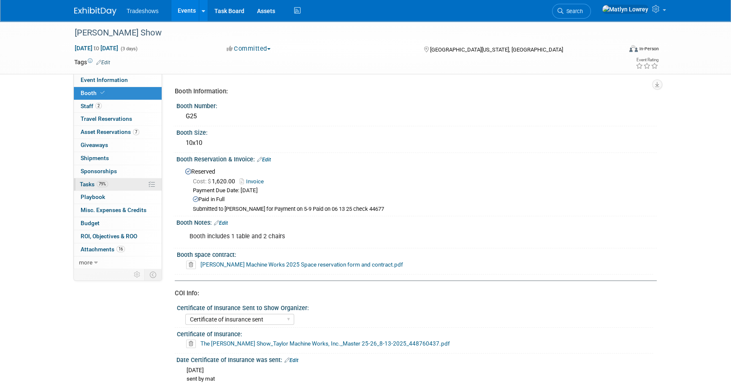
click at [98, 185] on span "79%" at bounding box center [102, 184] width 11 height 6
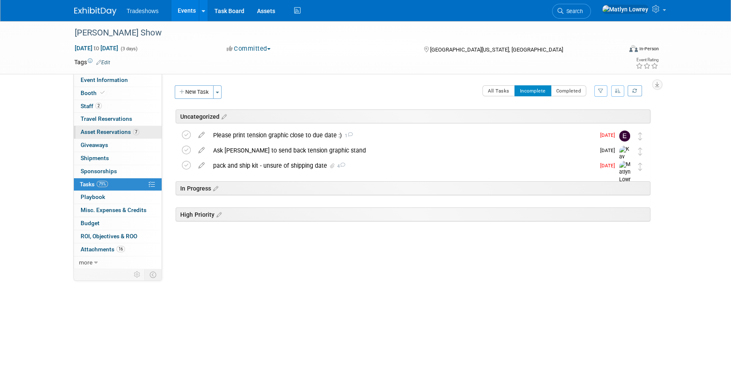
click at [100, 128] on span "Asset Reservations 7" at bounding box center [110, 131] width 59 height 7
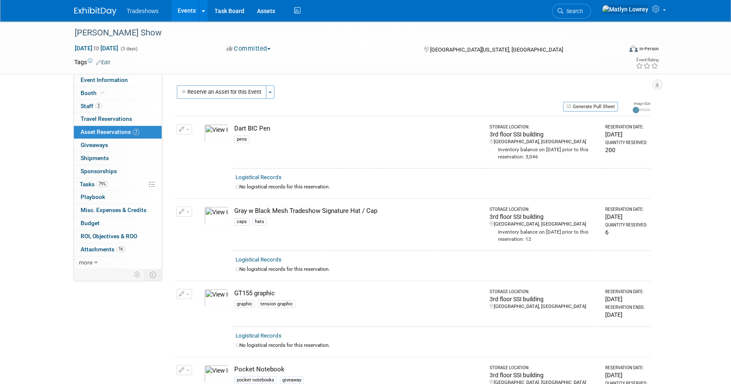
click at [211, 95] on button "Reserve an Asset for this Event" at bounding box center [221, 92] width 89 height 14
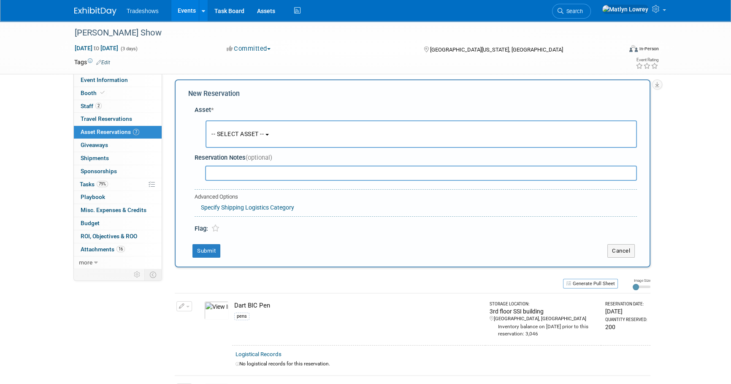
scroll to position [8, 0]
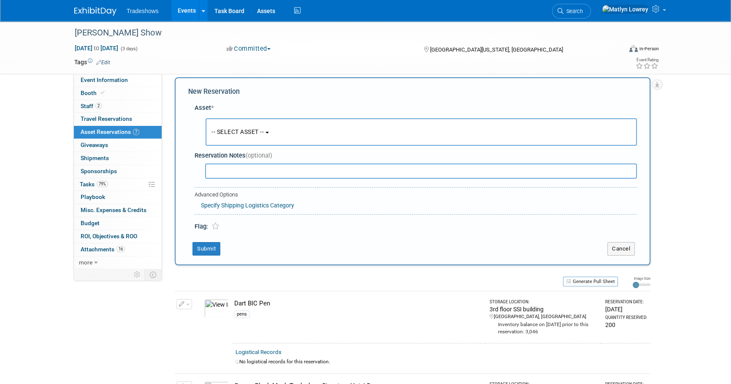
click at [236, 130] on span "-- SELECT ASSET --" at bounding box center [237, 131] width 52 height 7
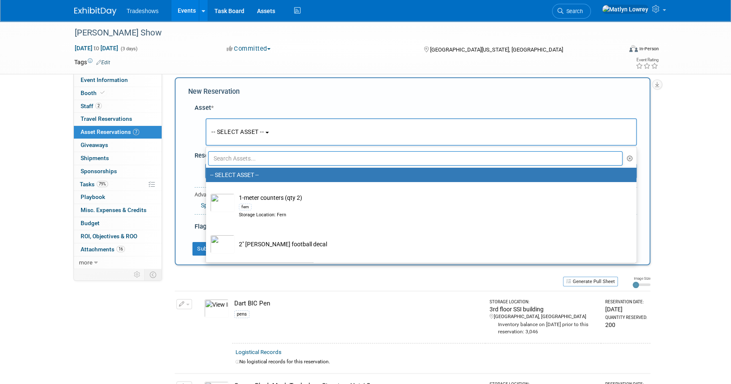
click at [242, 157] on input "text" at bounding box center [415, 158] width 414 height 14
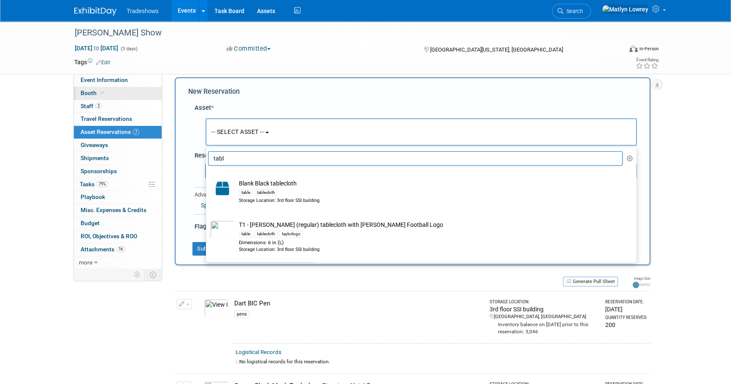
type input "tabl"
click at [114, 88] on link "Booth" at bounding box center [118, 93] width 88 height 13
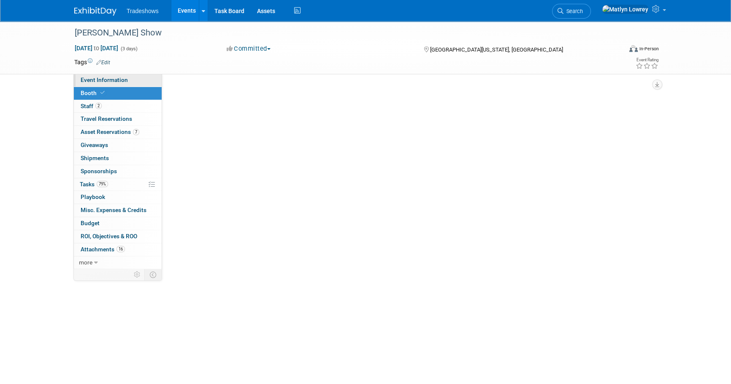
click at [112, 76] on span "Event Information" at bounding box center [104, 79] width 47 height 7
select select "Certificate of insurance sent"
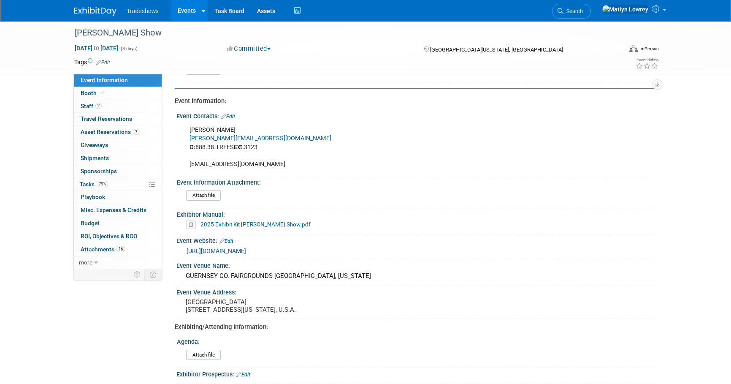
scroll to position [76, 0]
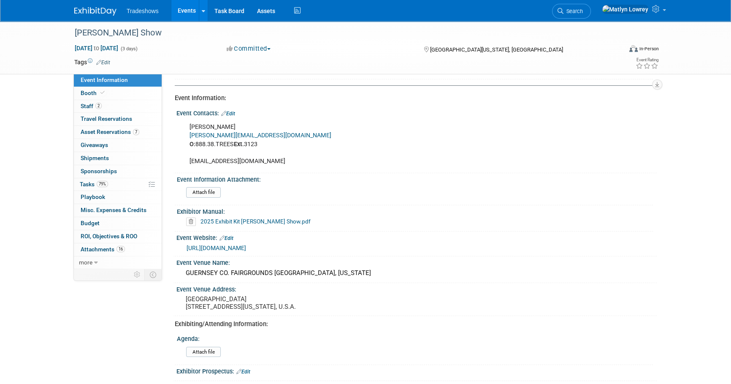
click at [231, 220] on link "2025 Exhibit Kit [PERSON_NAME] Show.pdf" at bounding box center [255, 221] width 110 height 7
